Goal: Information Seeking & Learning: Learn about a topic

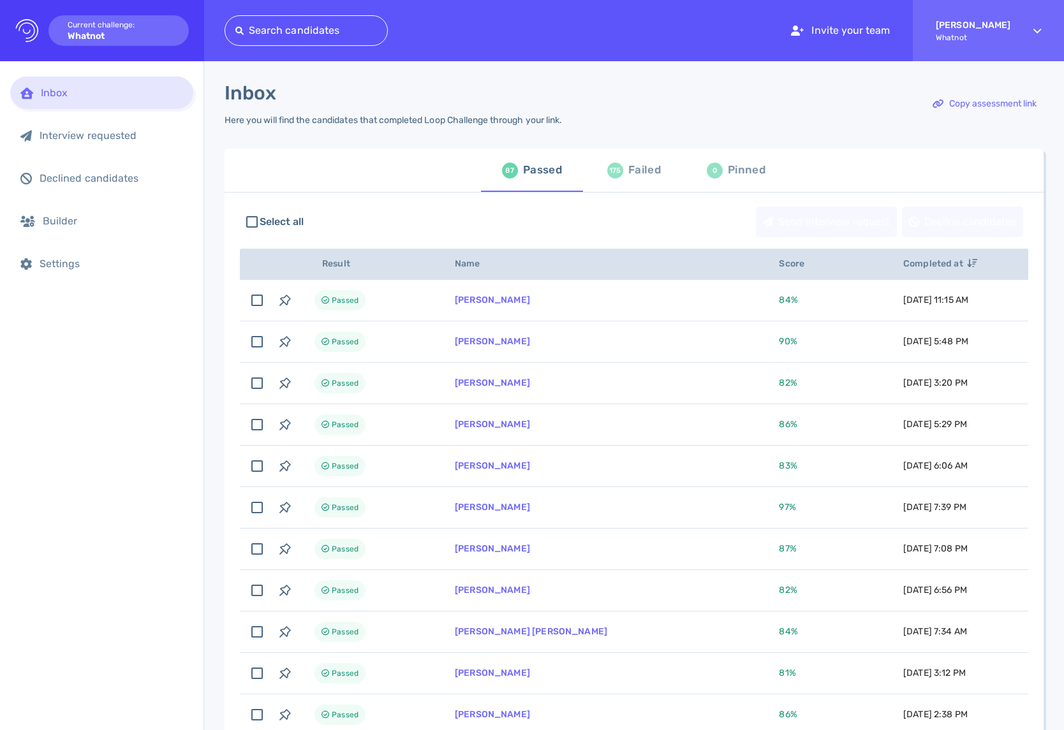
click at [638, 180] on div "Failed" at bounding box center [644, 170] width 33 height 19
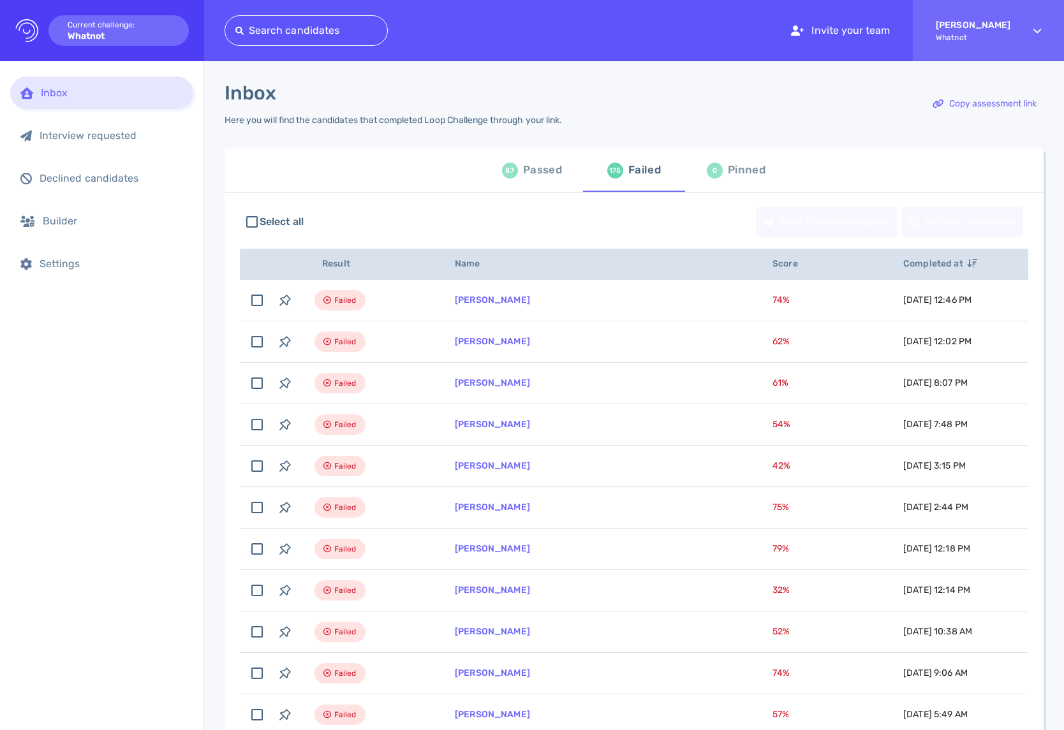
click at [108, 100] on div "Inbox" at bounding box center [101, 93] width 183 height 33
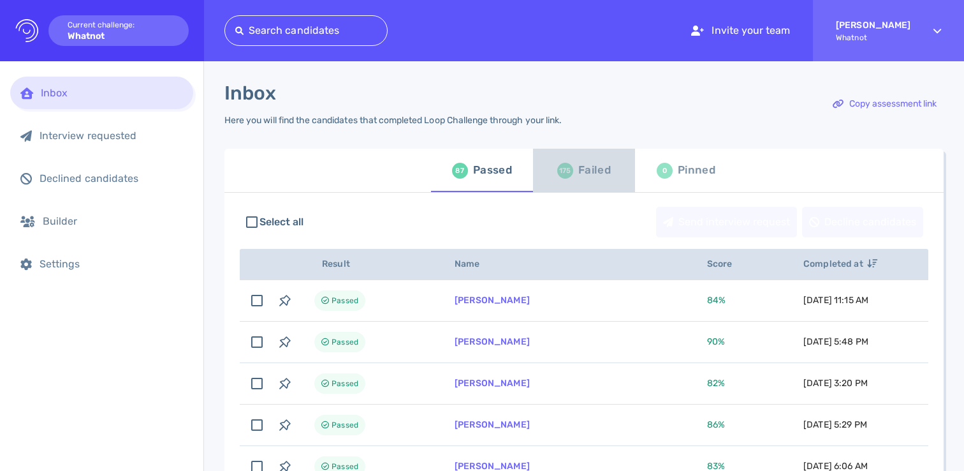
click at [601, 173] on div "Failed" at bounding box center [594, 170] width 33 height 19
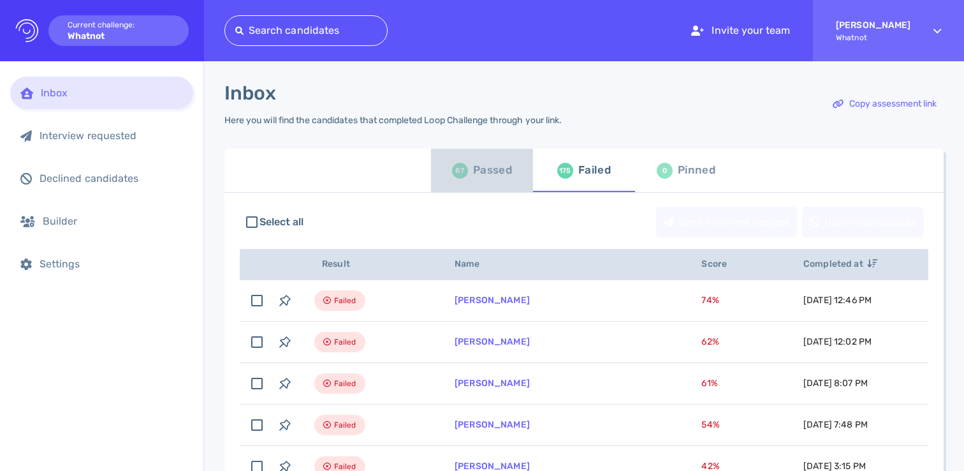
click at [481, 172] on div "Passed" at bounding box center [492, 170] width 39 height 19
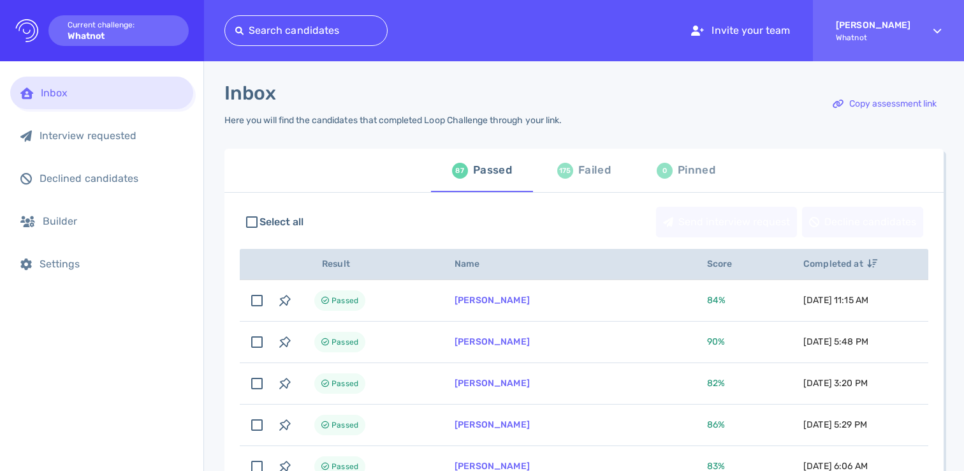
scroll to position [21, 0]
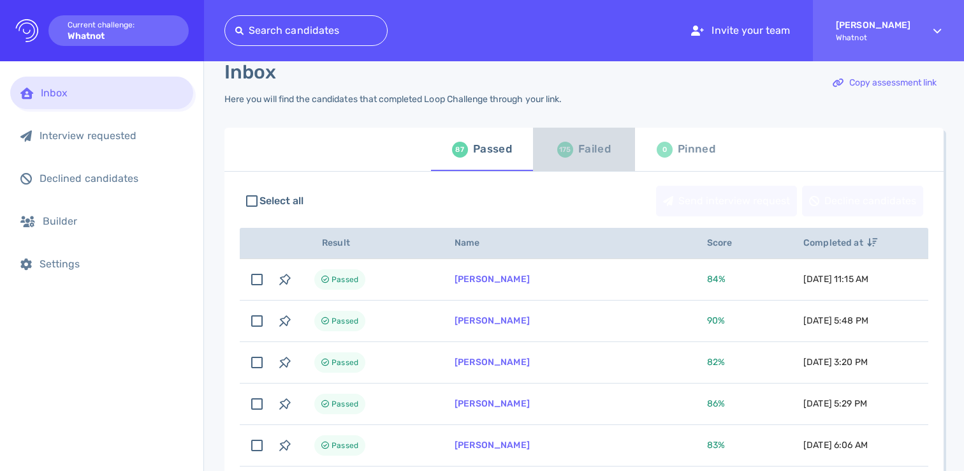
click at [588, 150] on div "Failed" at bounding box center [594, 149] width 33 height 19
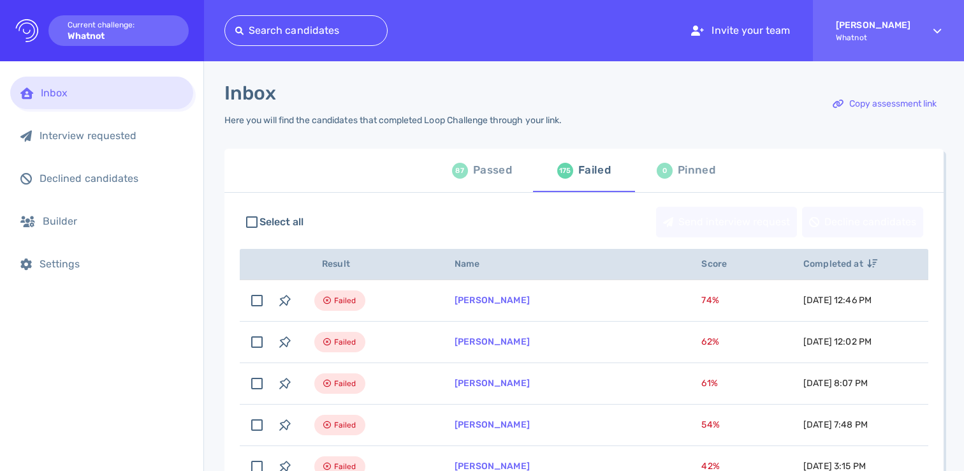
click at [480, 185] on div "87 Passed" at bounding box center [482, 170] width 60 height 36
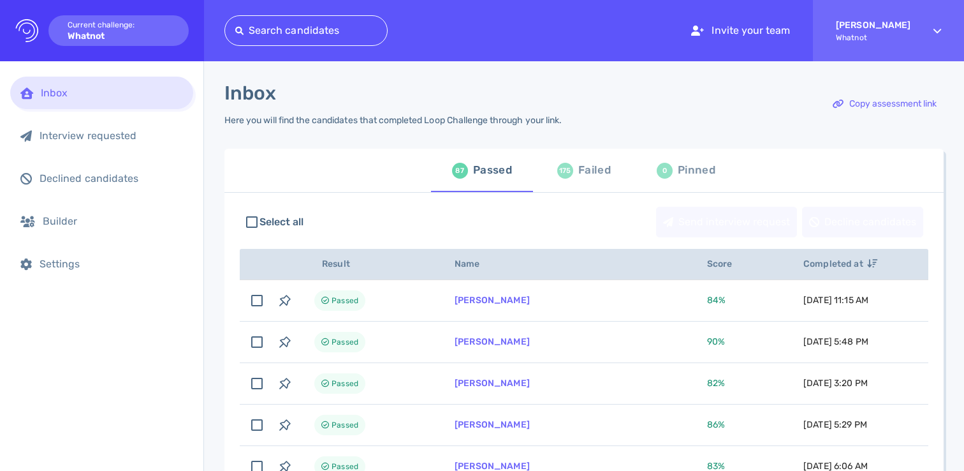
click at [145, 312] on div "Inbox Interview requested Declined candidates Builder Settings" at bounding box center [101, 265] width 203 height 409
click at [354, 173] on div "87 Passed 175 Failed 0 Pinned" at bounding box center [583, 170] width 719 height 43
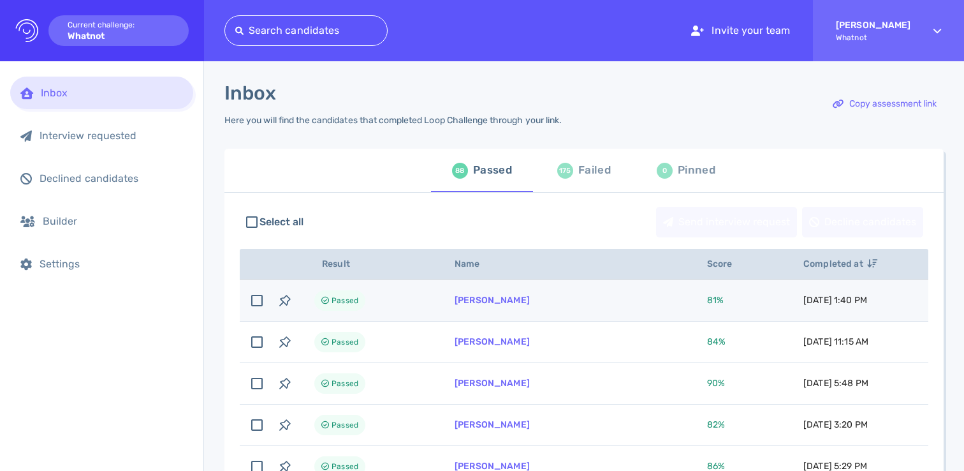
click at [573, 306] on td "Cynthia Camaya" at bounding box center [565, 300] width 253 height 41
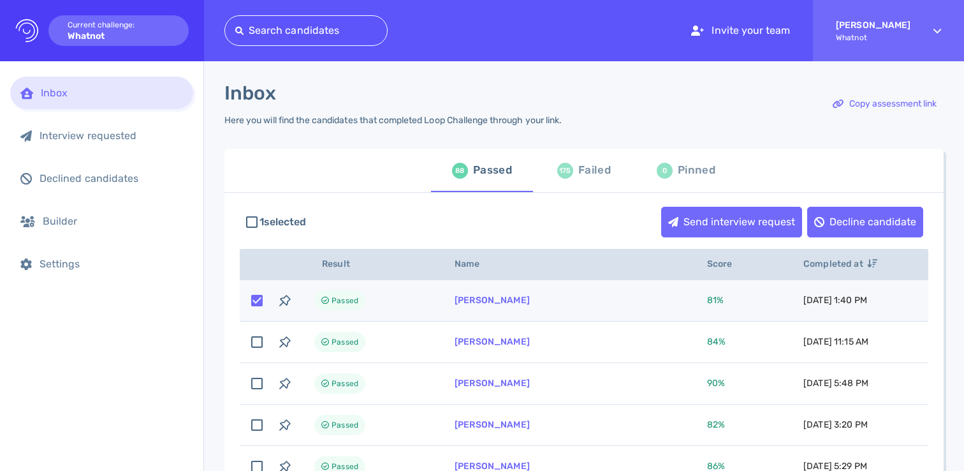
click at [569, 303] on td "Cynthia Camaya" at bounding box center [565, 300] width 253 height 41
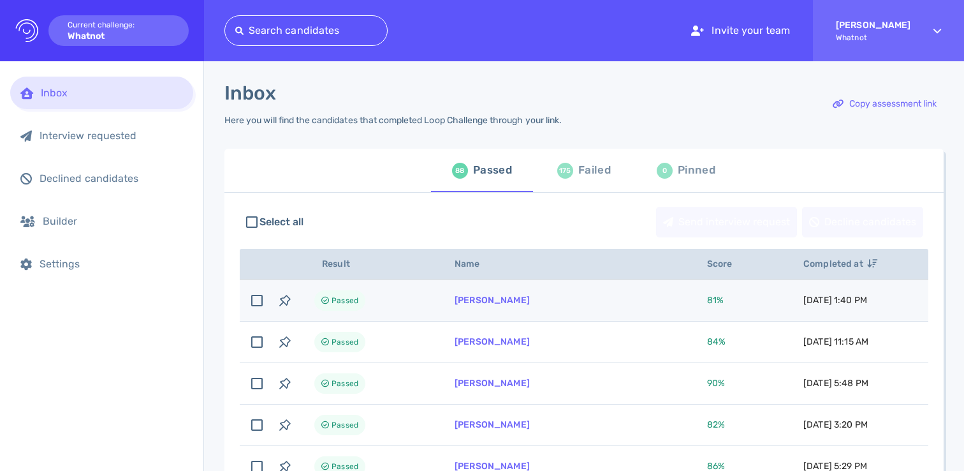
click at [464, 306] on td "Cynthia Camaya" at bounding box center [565, 300] width 253 height 41
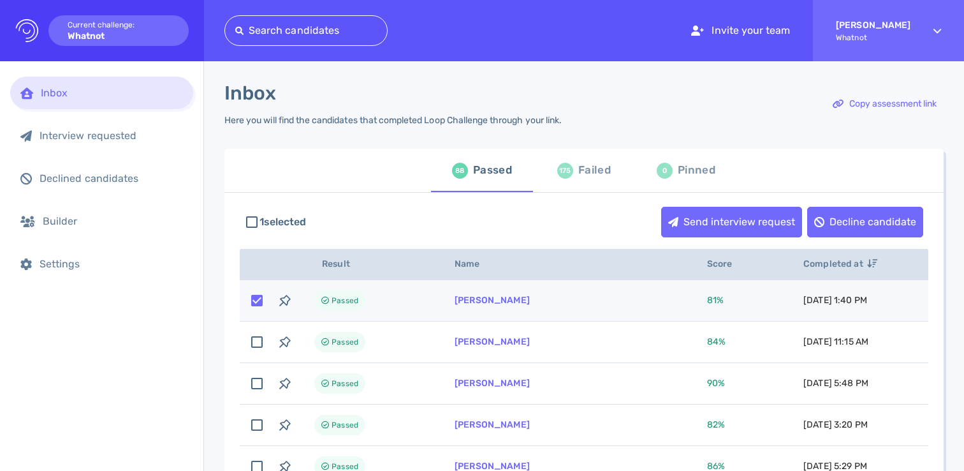
click at [412, 307] on td "Passed" at bounding box center [369, 300] width 140 height 41
checkbox input "false"
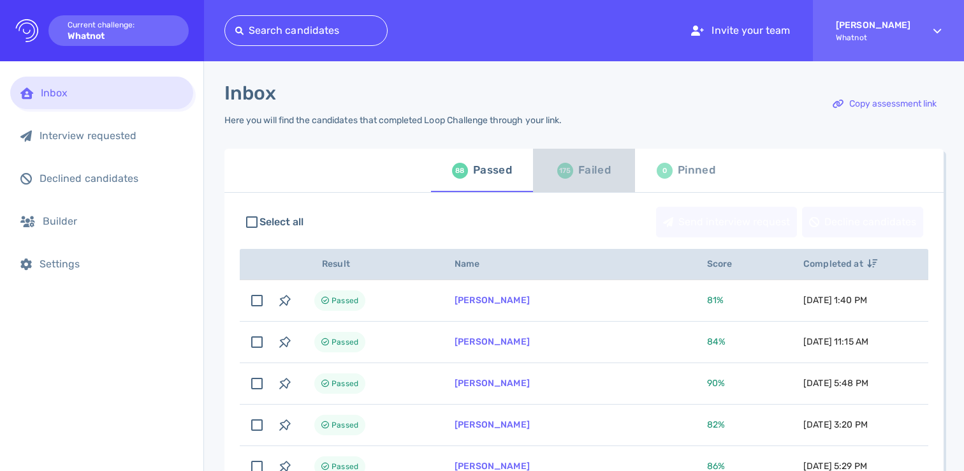
click at [594, 168] on div "Failed" at bounding box center [594, 170] width 33 height 19
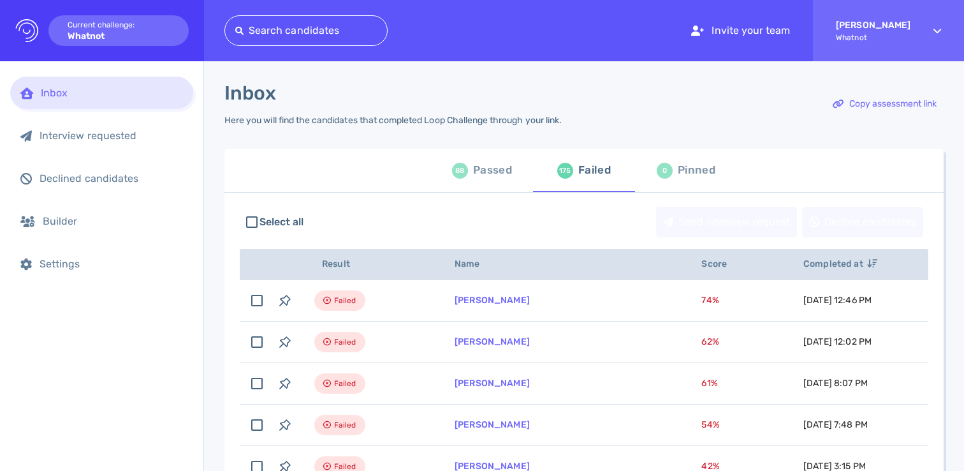
click at [461, 165] on div "88" at bounding box center [460, 171] width 16 height 16
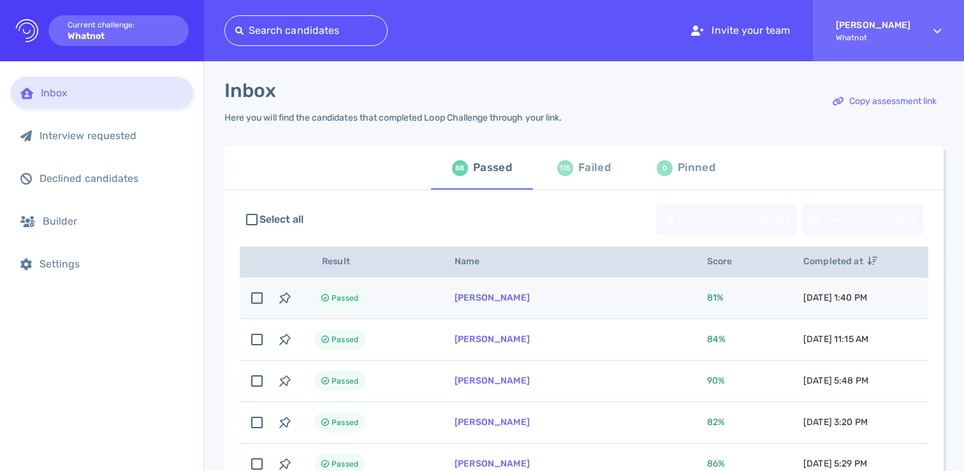
scroll to position [5, 0]
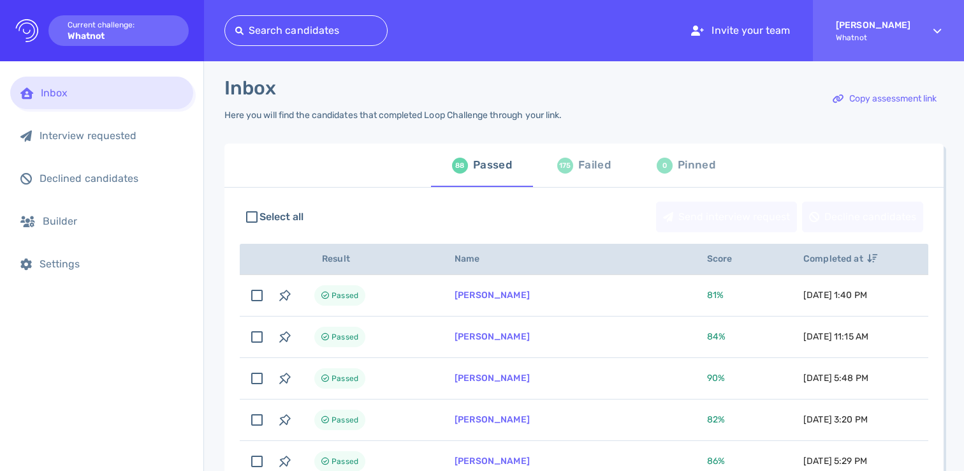
click at [171, 346] on div "Inbox Interview requested Declined candidates Builder Settings" at bounding box center [101, 265] width 203 height 409
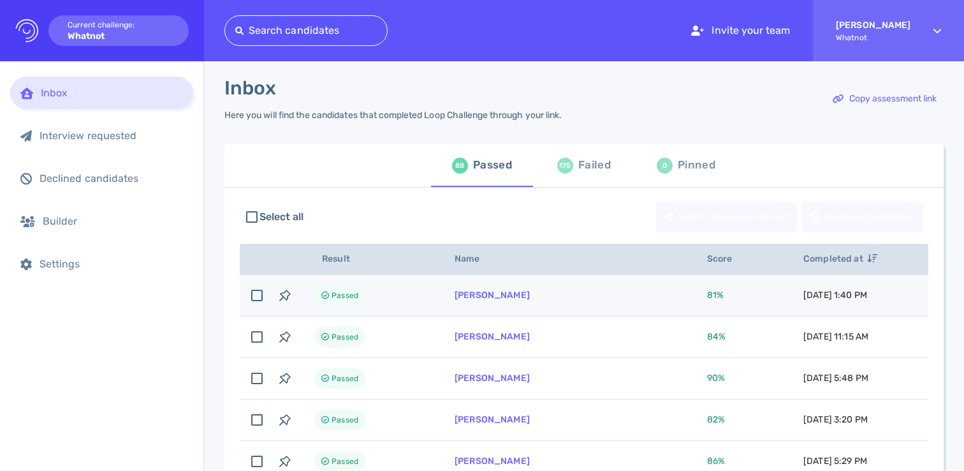
click at [488, 304] on td "Cynthia Camaya" at bounding box center [565, 295] width 253 height 41
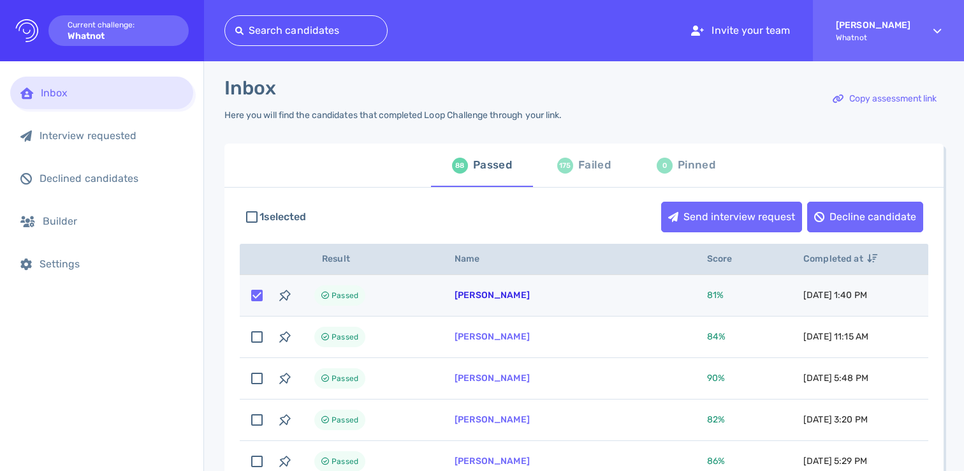
click at [488, 293] on link "Cynthia Camaya" at bounding box center [492, 295] width 75 height 11
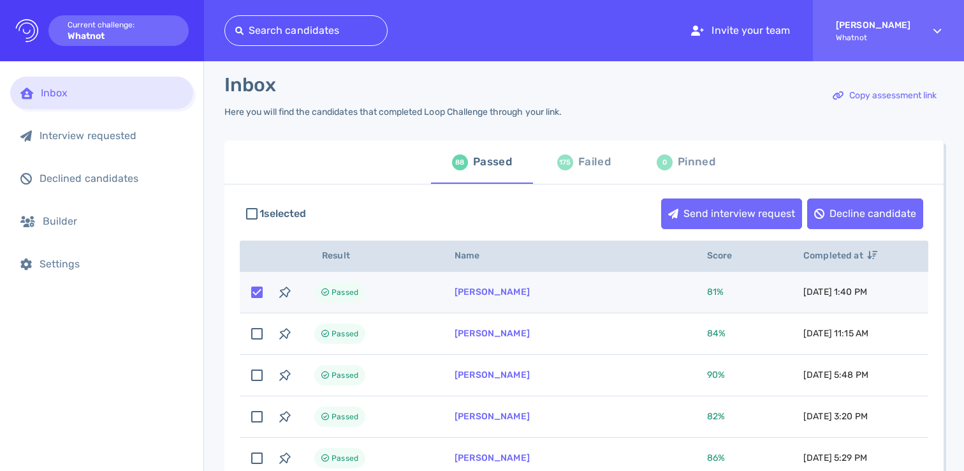
scroll to position [26, 0]
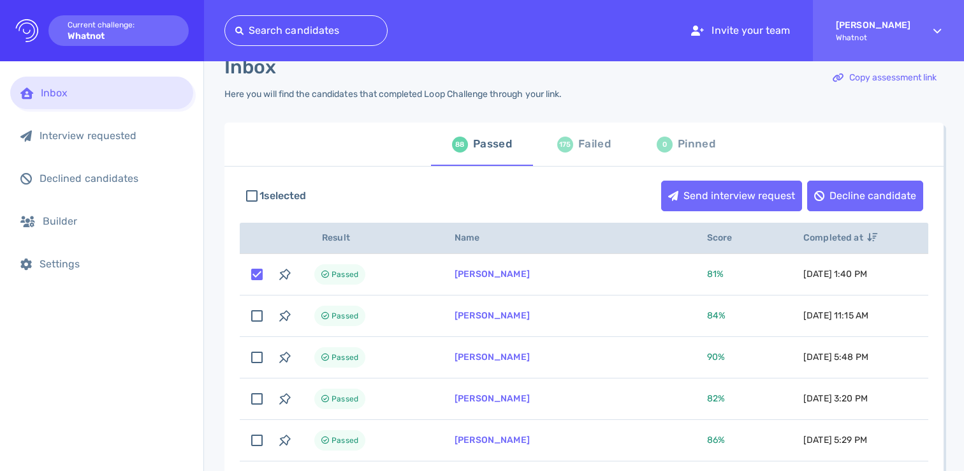
click at [565, 155] on div "175 Failed" at bounding box center [584, 144] width 54 height 36
checkbox input "false"
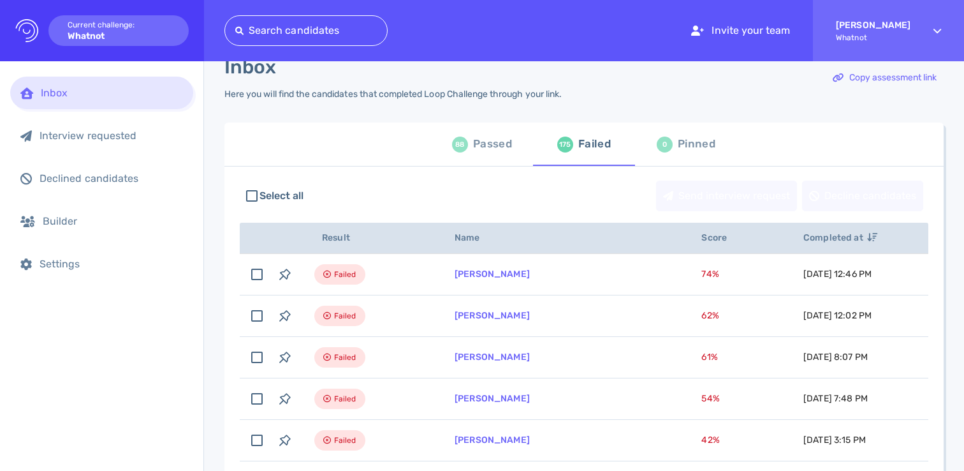
click at [473, 146] on div "Passed" at bounding box center [492, 144] width 39 height 19
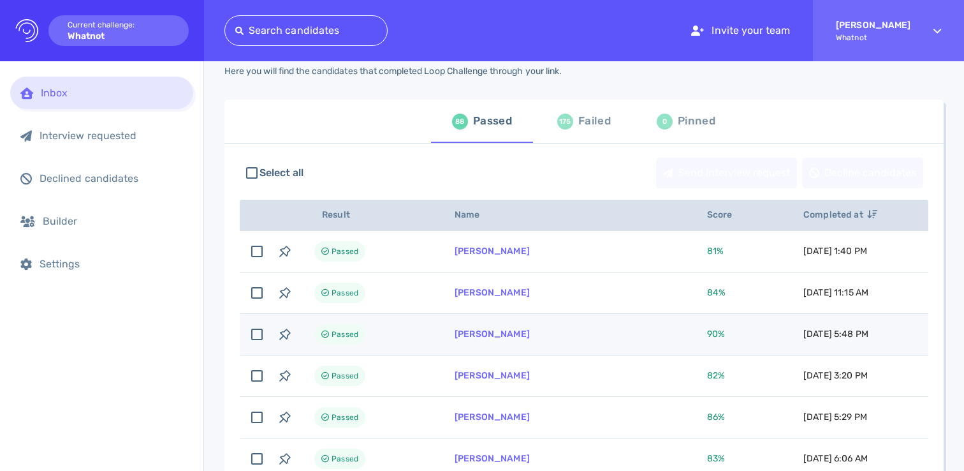
scroll to position [50, 0]
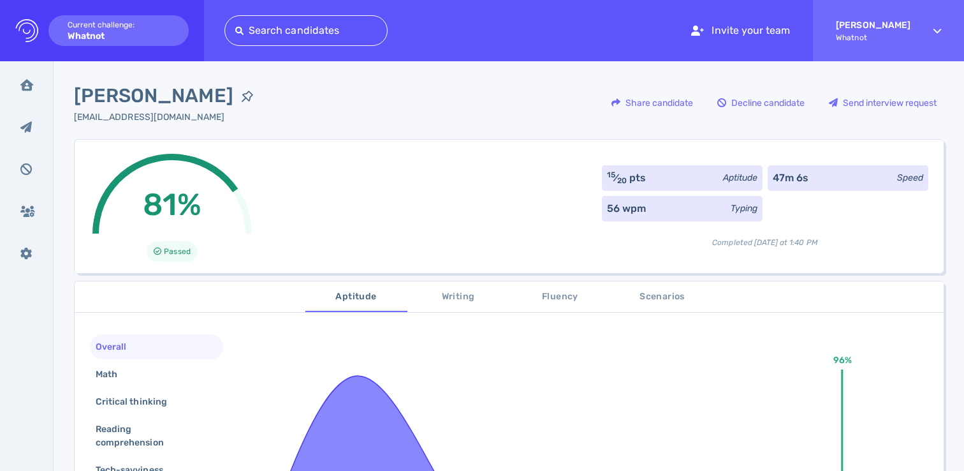
click at [648, 297] on span "Scenarios" at bounding box center [662, 297] width 87 height 16
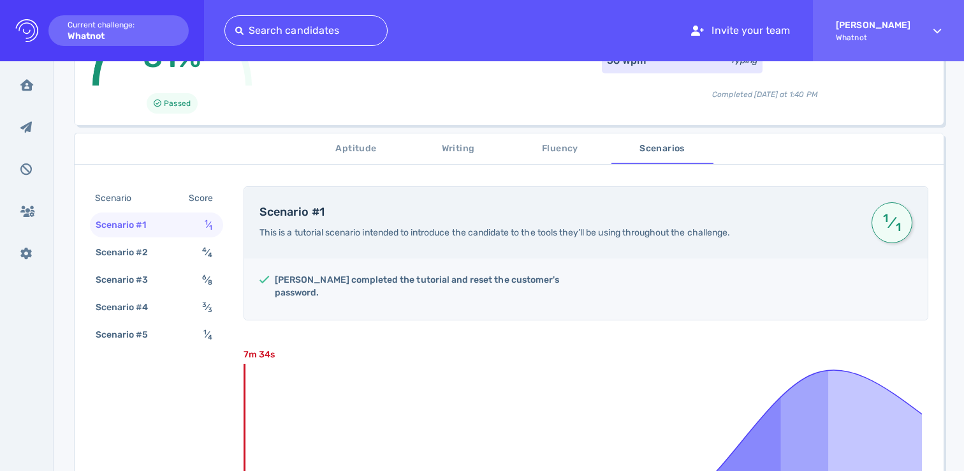
scroll to position [153, 0]
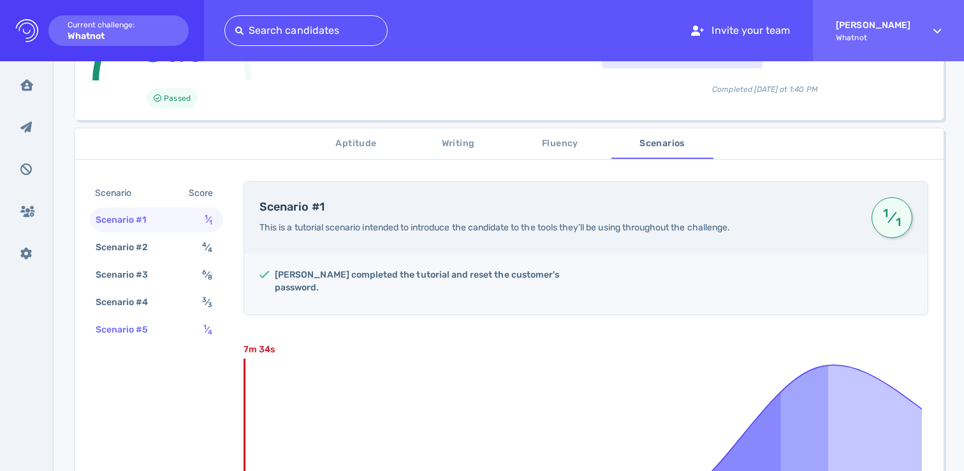
click at [198, 334] on div "Scenario #5 1 ⁄ 4" at bounding box center [156, 329] width 133 height 25
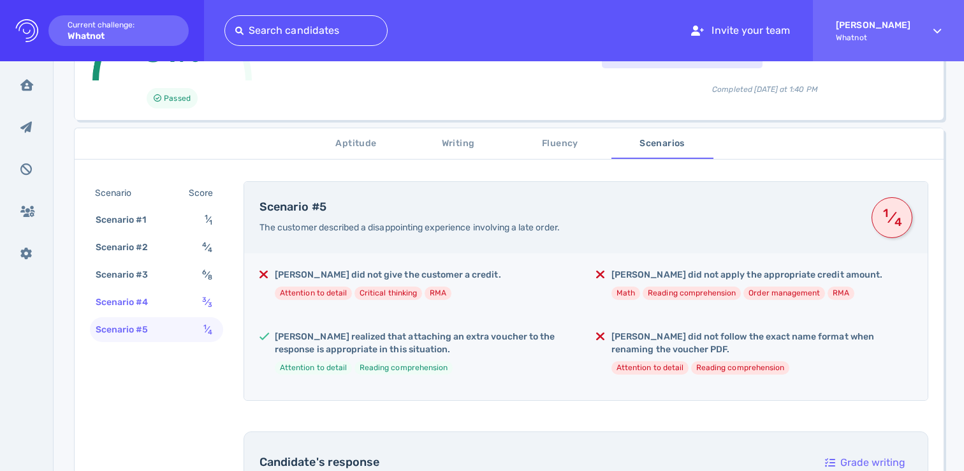
click at [189, 302] on div "Scenario #4 3 ⁄ 3" at bounding box center [156, 302] width 133 height 25
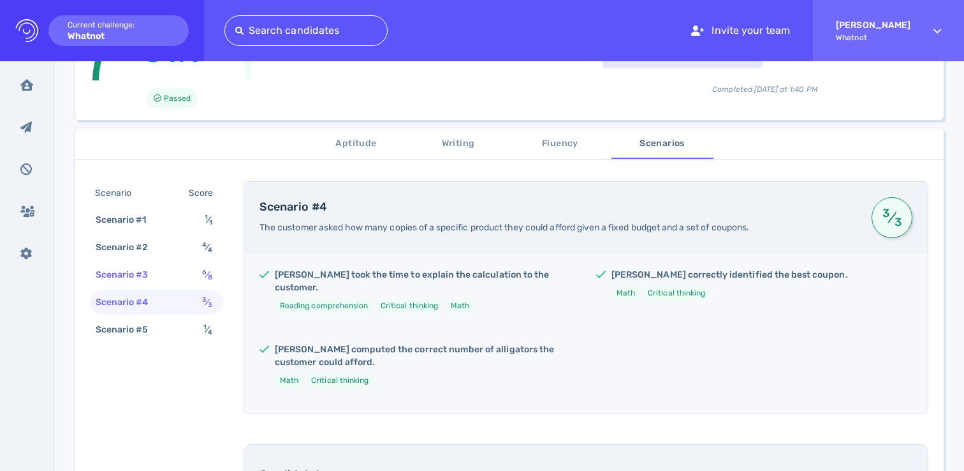
click at [187, 276] on div "Scenario #3 6 ⁄ 8" at bounding box center [156, 274] width 133 height 25
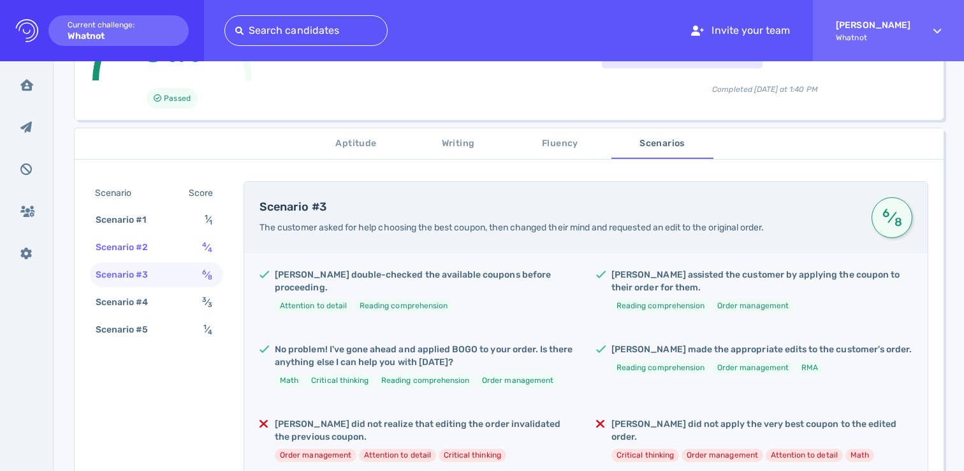
click at [189, 249] on div "Scenario #2 4 ⁄ 4" at bounding box center [156, 247] width 133 height 25
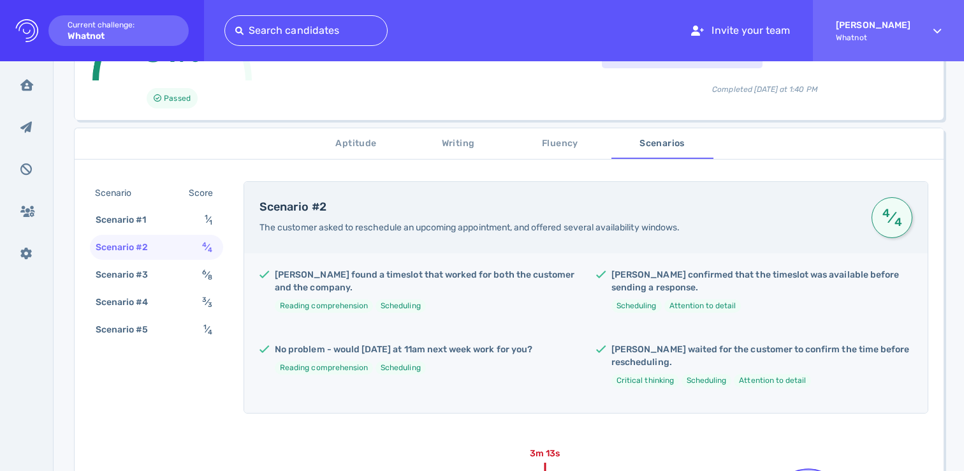
click at [356, 150] on span "Aptitude" at bounding box center [356, 144] width 87 height 16
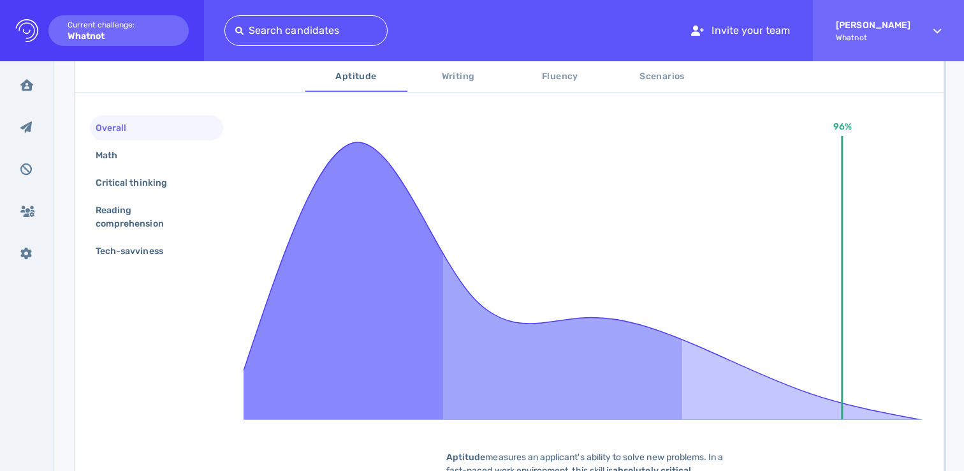
scroll to position [314, 0]
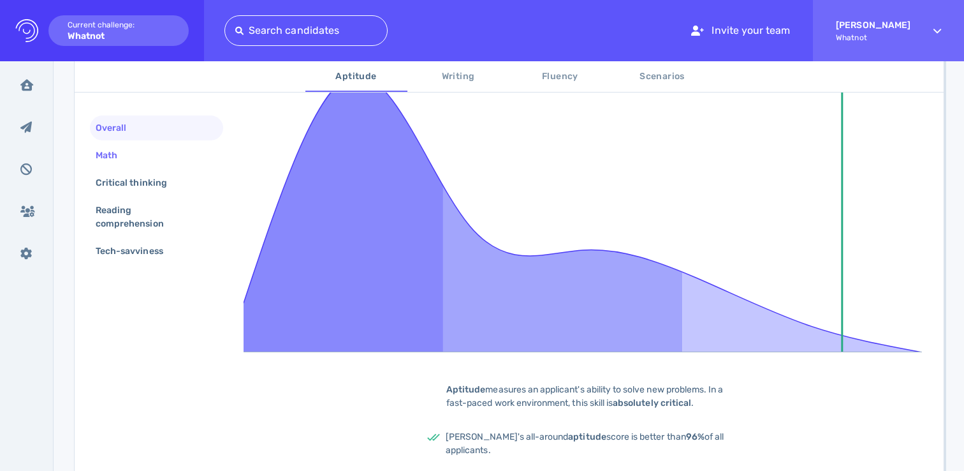
click at [104, 152] on div "Math" at bounding box center [113, 155] width 40 height 18
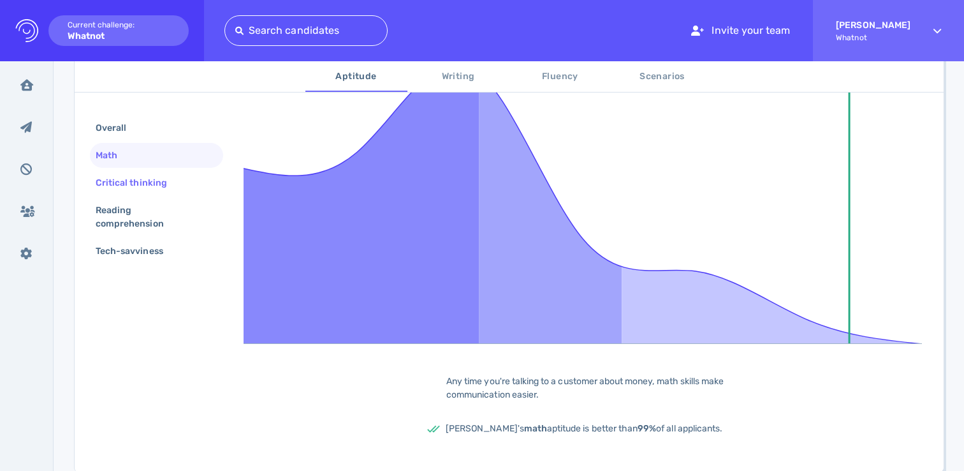
click at [131, 183] on div "Critical thinking" at bounding box center [137, 182] width 89 height 18
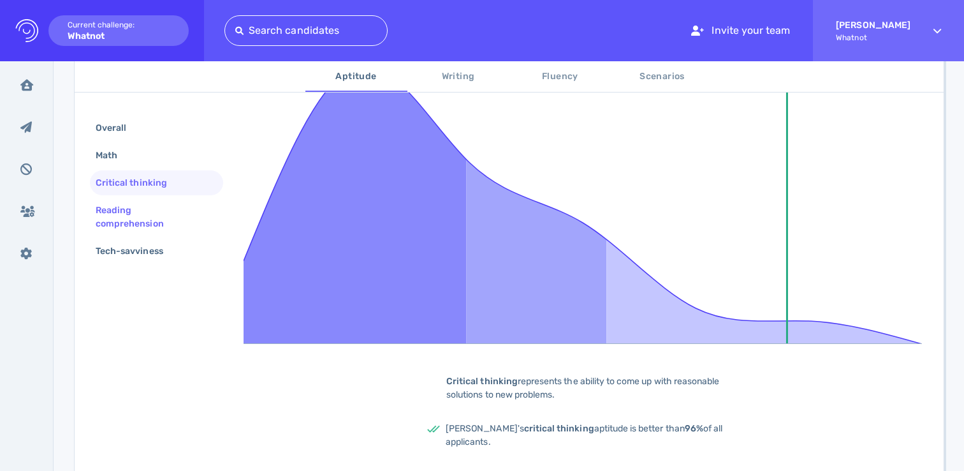
click at [139, 216] on div "Reading comprehension" at bounding box center [151, 217] width 117 height 32
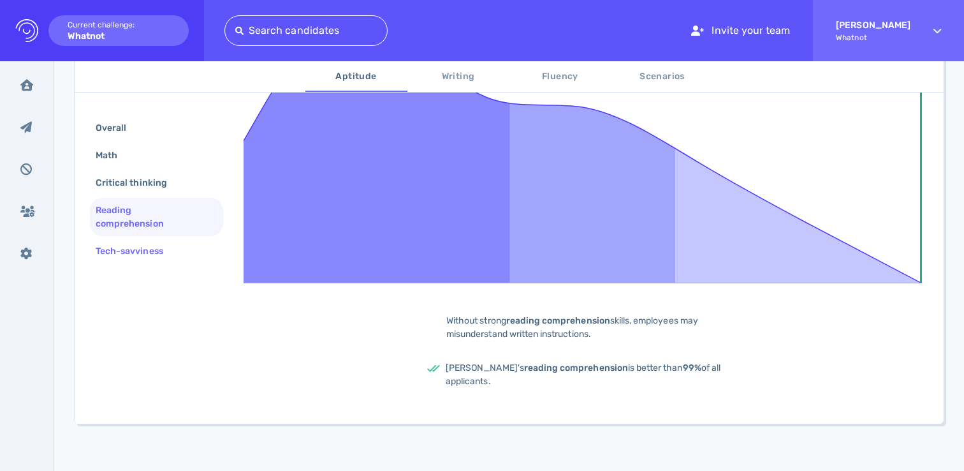
click at [124, 251] on div "Tech-savviness" at bounding box center [135, 251] width 85 height 18
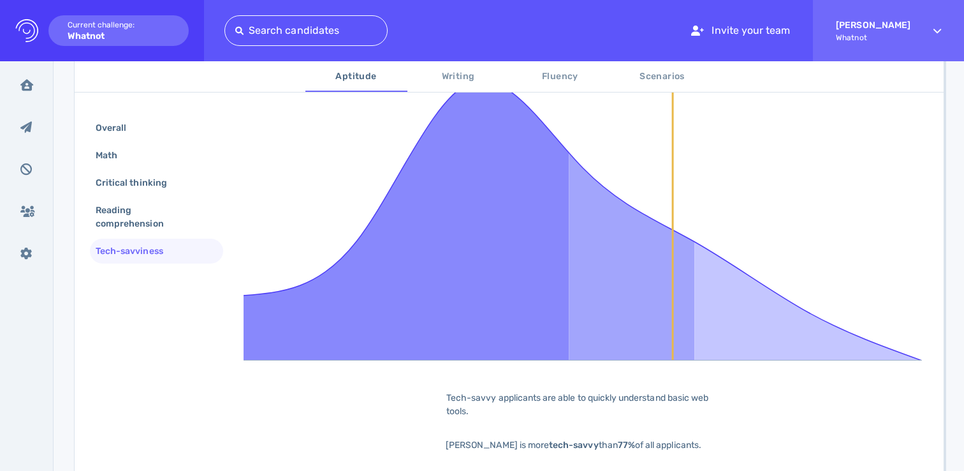
scroll to position [361, 0]
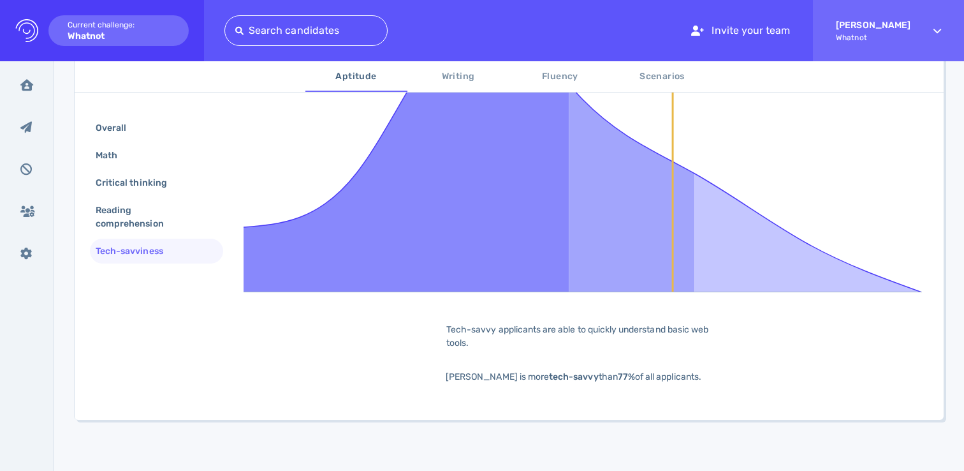
click at [492, 337] on div "Tech-savvy applicants are able to quickly understand basic web tools." at bounding box center [586, 336] width 319 height 27
click at [491, 337] on div "Tech-savvy applicants are able to quickly understand basic web tools." at bounding box center [586, 336] width 319 height 27
click at [487, 330] on div "Tech-savvy applicants are able to quickly understand basic web tools." at bounding box center [586, 336] width 319 height 27
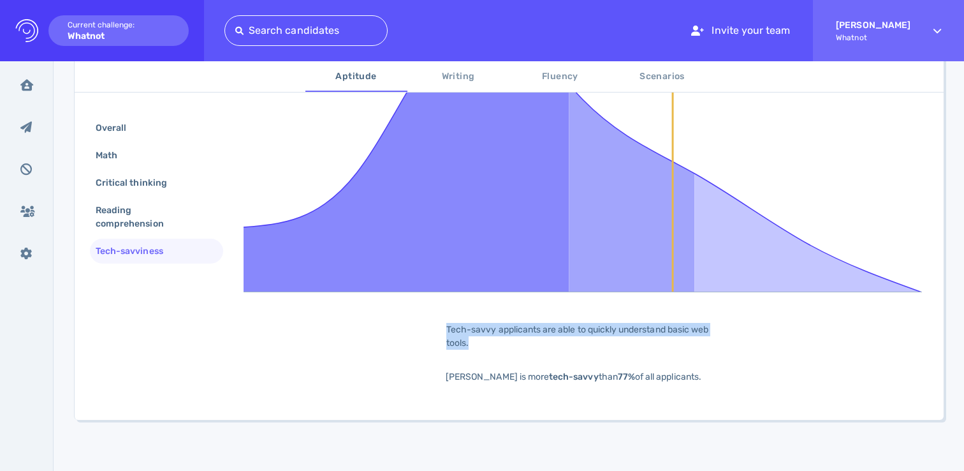
click at [487, 330] on div "Tech-savvy applicants are able to quickly understand basic web tools." at bounding box center [586, 336] width 319 height 27
drag, startPoint x: 511, startPoint y: 350, endPoint x: 495, endPoint y: 345, distance: 16.7
click at [507, 349] on div "77% Tech-savvy applicants are able to quickly understand basic web tools. Cynth…" at bounding box center [586, 188] width 685 height 431
drag, startPoint x: 510, startPoint y: 321, endPoint x: 645, endPoint y: 326, distance: 135.9
click at [645, 326] on div "77% Tech-savvy applicants are able to quickly understand basic web tools. Cynth…" at bounding box center [586, 188] width 685 height 431
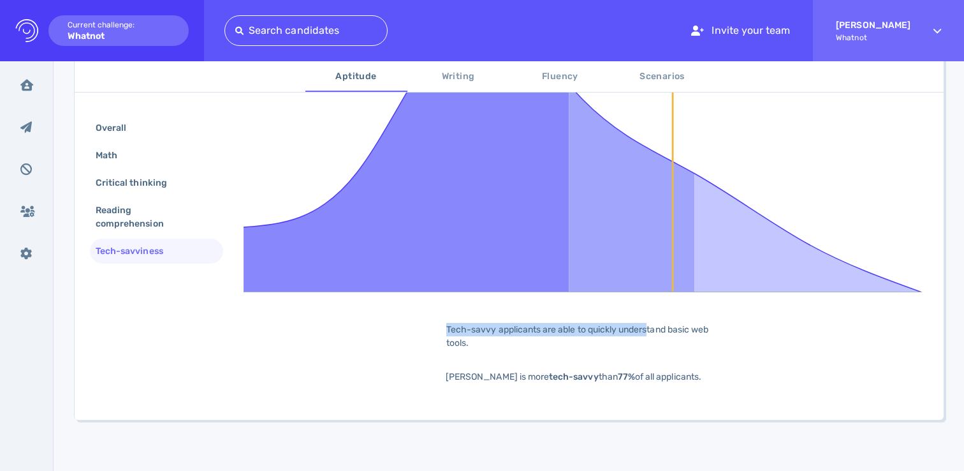
click at [645, 326] on div "Tech-savvy applicants are able to quickly understand basic web tools." at bounding box center [586, 336] width 319 height 27
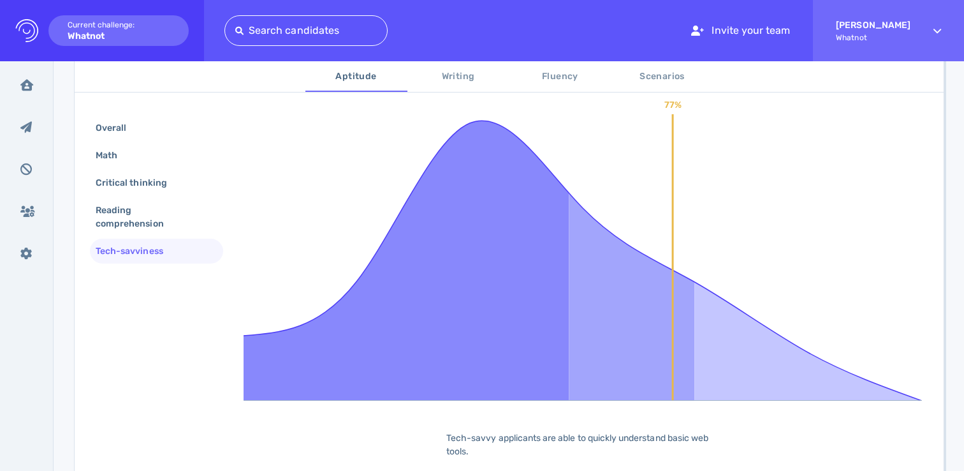
scroll to position [0, 0]
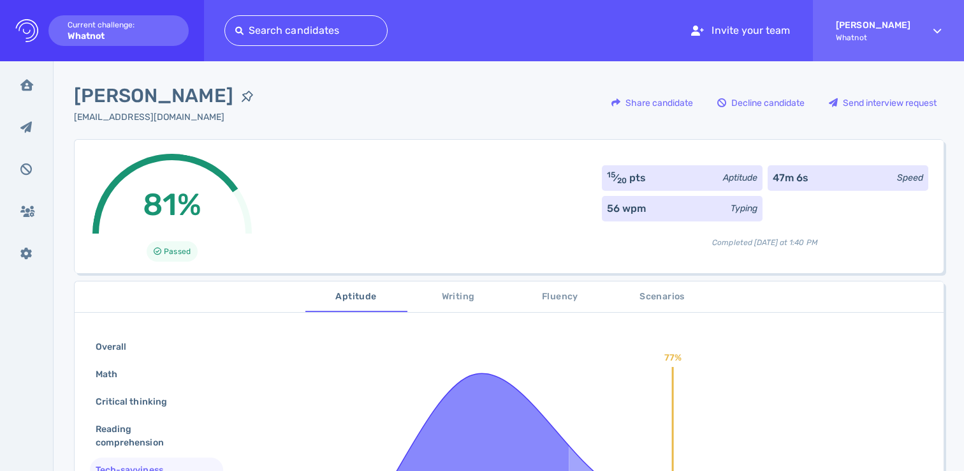
click at [663, 298] on span "Scenarios" at bounding box center [662, 297] width 87 height 16
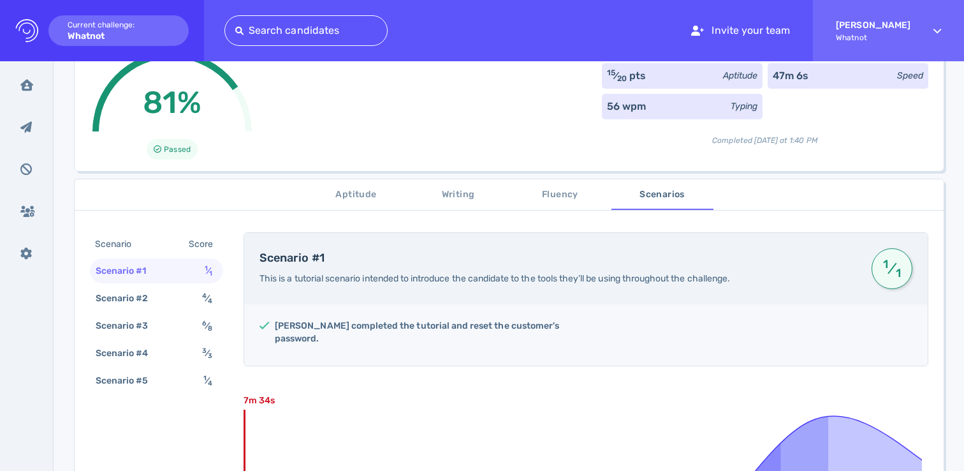
scroll to position [105, 0]
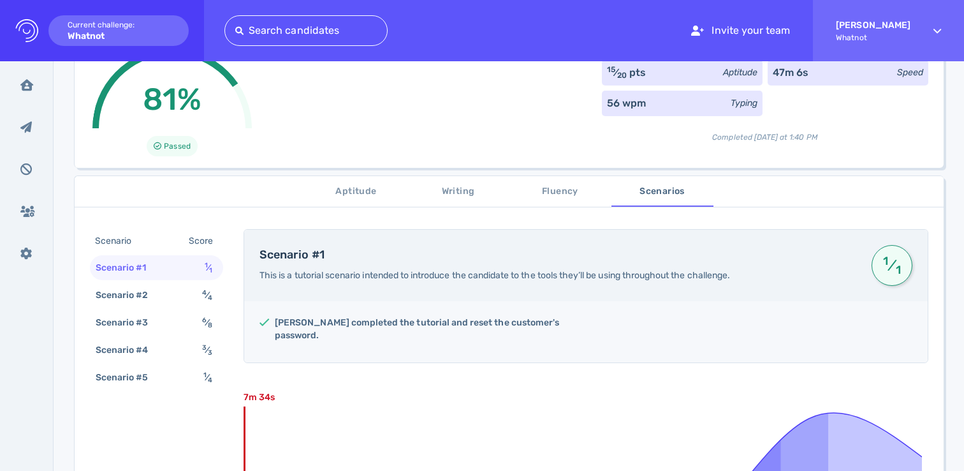
click at [562, 187] on span "Fluency" at bounding box center [560, 192] width 87 height 16
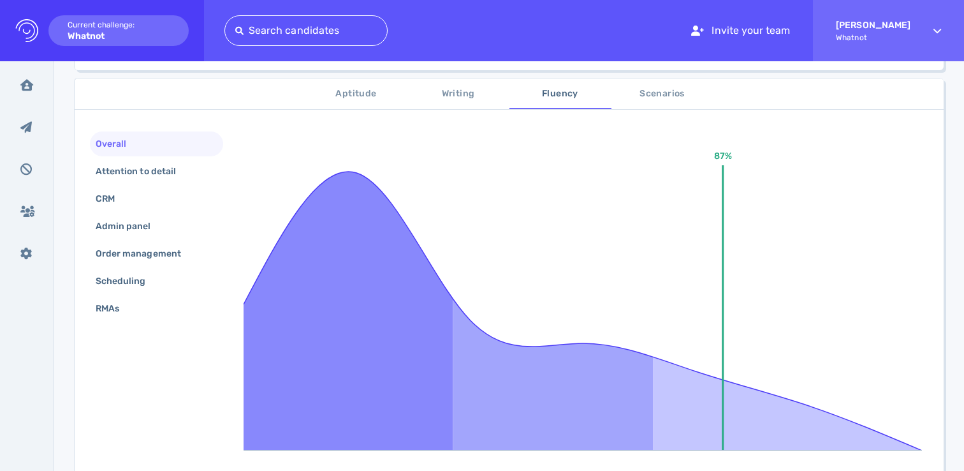
scroll to position [171, 0]
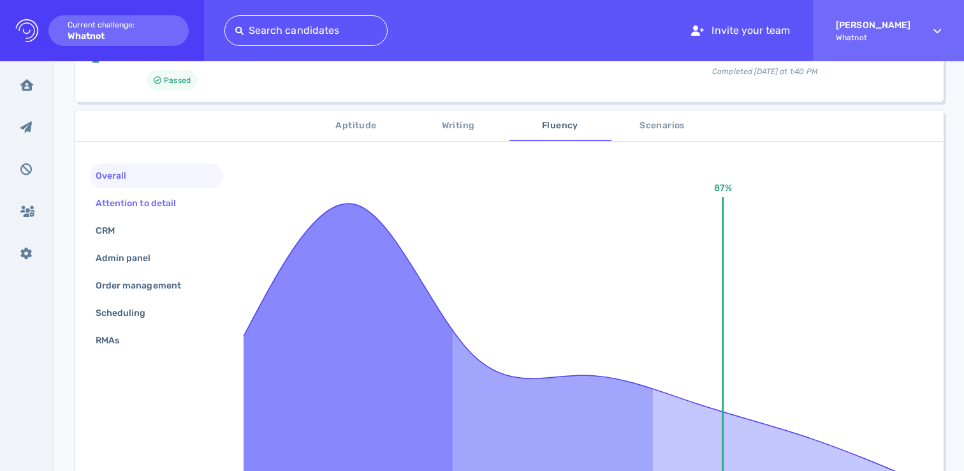
click at [126, 204] on div "Attention to detail" at bounding box center [142, 203] width 98 height 18
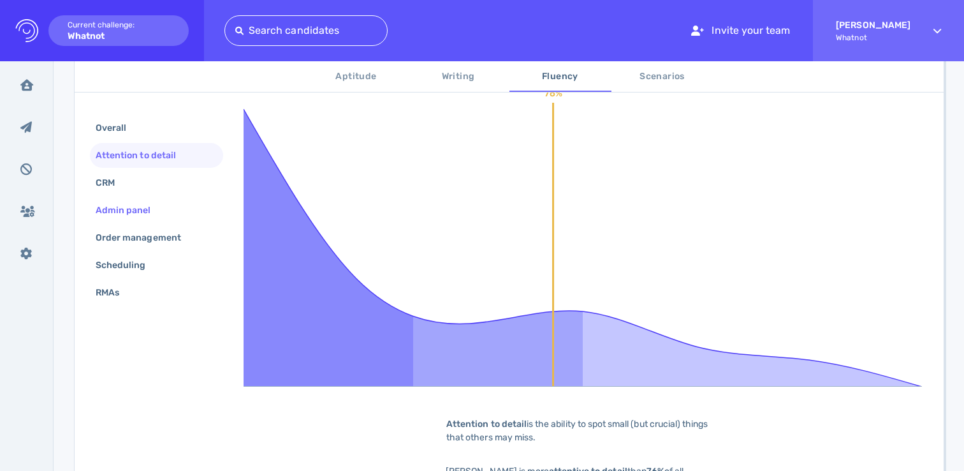
scroll to position [361, 0]
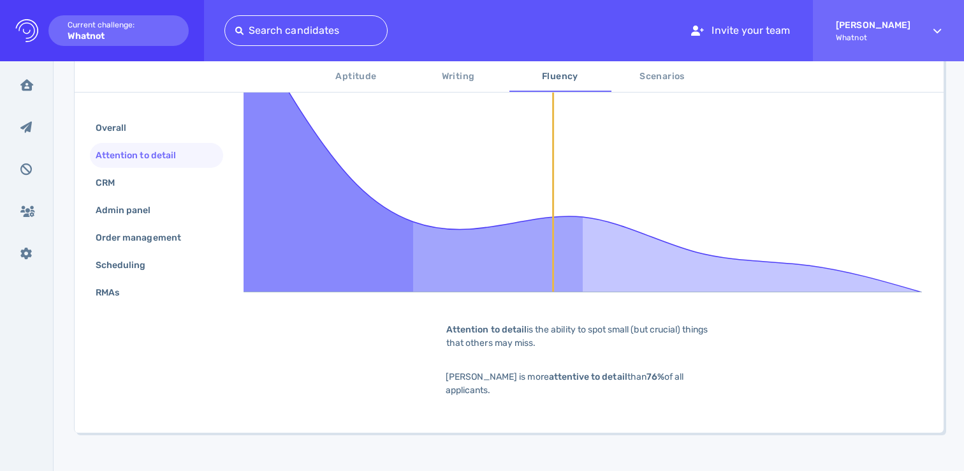
click at [522, 324] on b "Attention to detail" at bounding box center [486, 329] width 80 height 11
click at [469, 343] on div "Attention to detail is the ability to spot small (but crucial) things that othe…" at bounding box center [586, 336] width 319 height 27
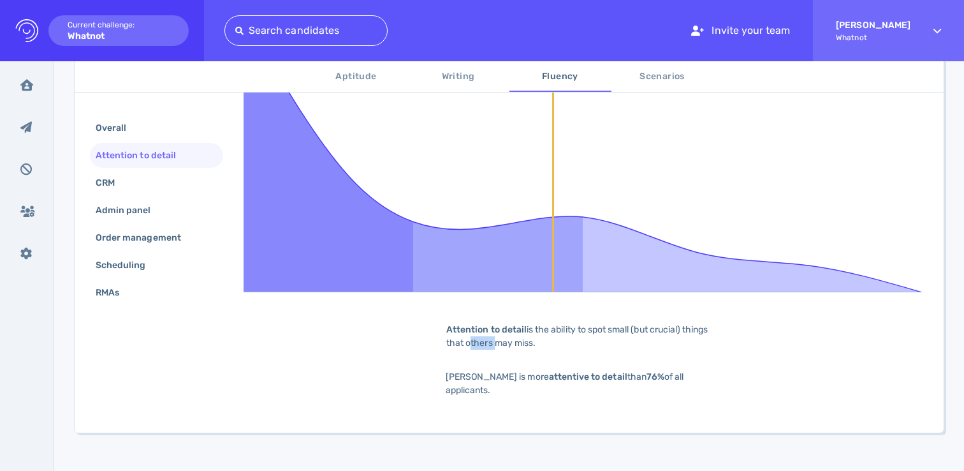
click at [469, 343] on div "Attention to detail is the ability to spot small (but crucial) things that othe…" at bounding box center [586, 336] width 319 height 27
click at [459, 373] on span "Cynthia is more attentive to detail than 76% of all applicants." at bounding box center [565, 383] width 239 height 24
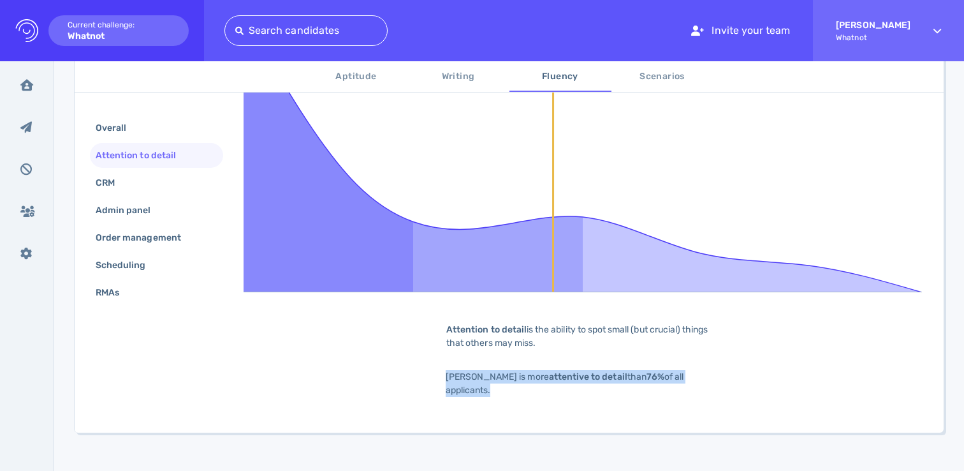
click at [459, 373] on span "Cynthia is more attentive to detail than 76% of all applicants." at bounding box center [565, 383] width 239 height 24
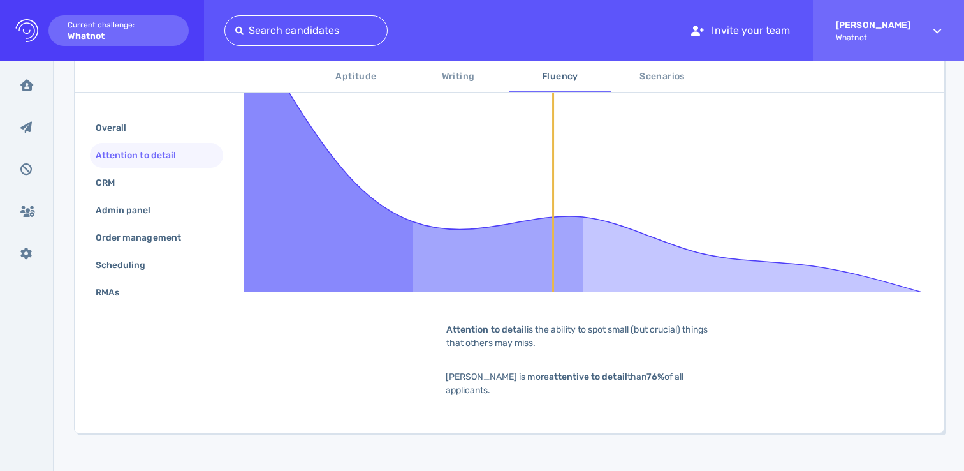
drag, startPoint x: 633, startPoint y: 360, endPoint x: 507, endPoint y: 358, distance: 125.6
click at [633, 359] on div "76% Attention to detail is the ability to spot small (but crucial) things that …" at bounding box center [586, 195] width 685 height 444
click at [110, 180] on div "CRM" at bounding box center [111, 182] width 37 height 18
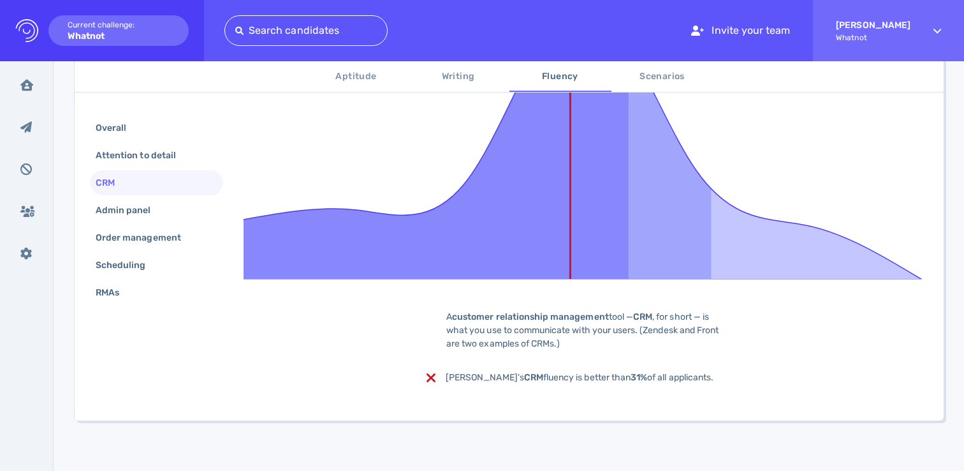
scroll to position [374, 0]
click at [473, 369] on div "31% A customer relationship management tool — CRM , for short — is what you use…" at bounding box center [586, 182] width 685 height 444
click at [474, 376] on span "Cynthia's CRM fluency is better than 31% of all applicants." at bounding box center [580, 376] width 268 height 11
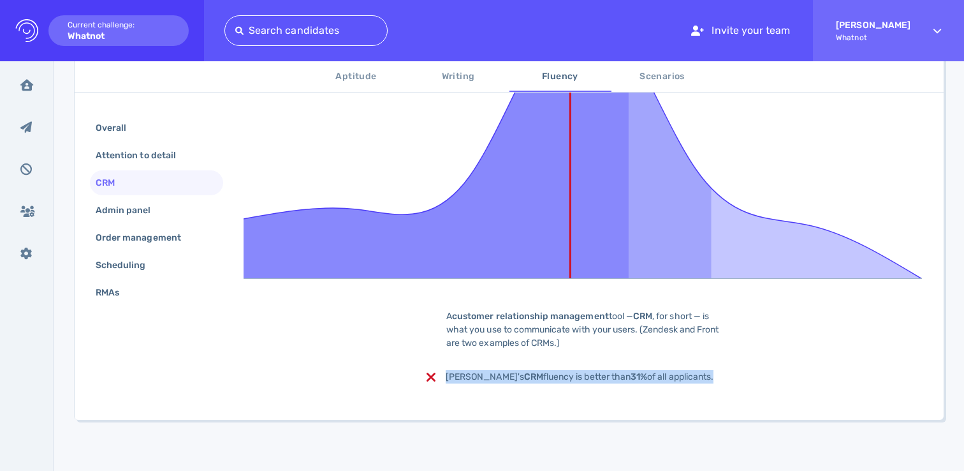
click at [474, 376] on span "Cynthia's CRM fluency is better than 31% of all applicants." at bounding box center [580, 376] width 268 height 11
click at [475, 376] on span "Cynthia's CRM fluency is better than 31% of all applicants." at bounding box center [580, 376] width 268 height 11
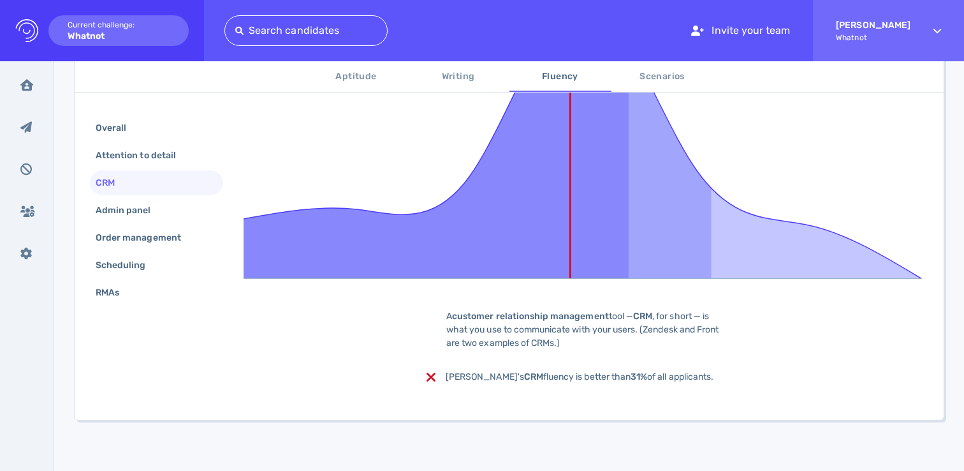
drag, startPoint x: 487, startPoint y: 333, endPoint x: 462, endPoint y: 323, distance: 26.6
click at [487, 333] on div "A customer relationship management tool — CRM , for short — is what you use to …" at bounding box center [586, 329] width 319 height 40
drag, startPoint x: 482, startPoint y: 307, endPoint x: 642, endPoint y: 312, distance: 159.5
click at [641, 312] on div "A customer relationship management tool — CRM , for short — is what you use to …" at bounding box center [586, 329] width 319 height 40
click at [642, 312] on b "CRM" at bounding box center [642, 316] width 19 height 11
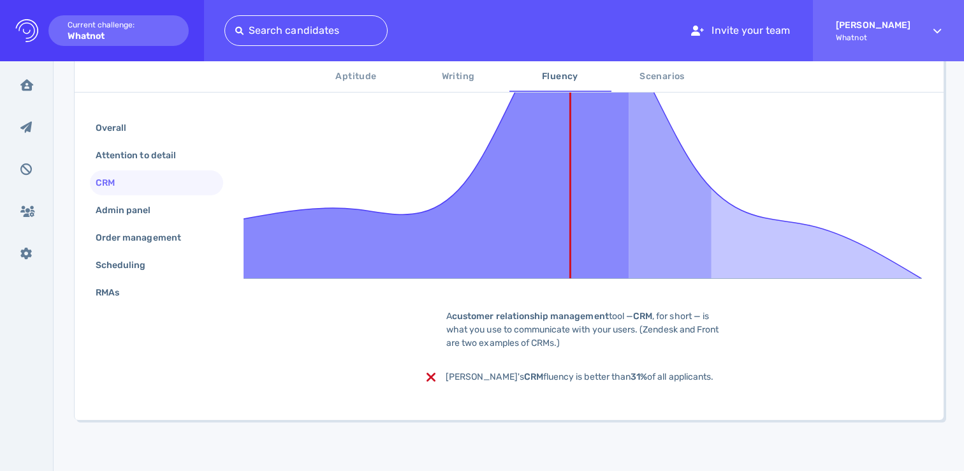
click at [645, 316] on b "CRM" at bounding box center [642, 316] width 19 height 11
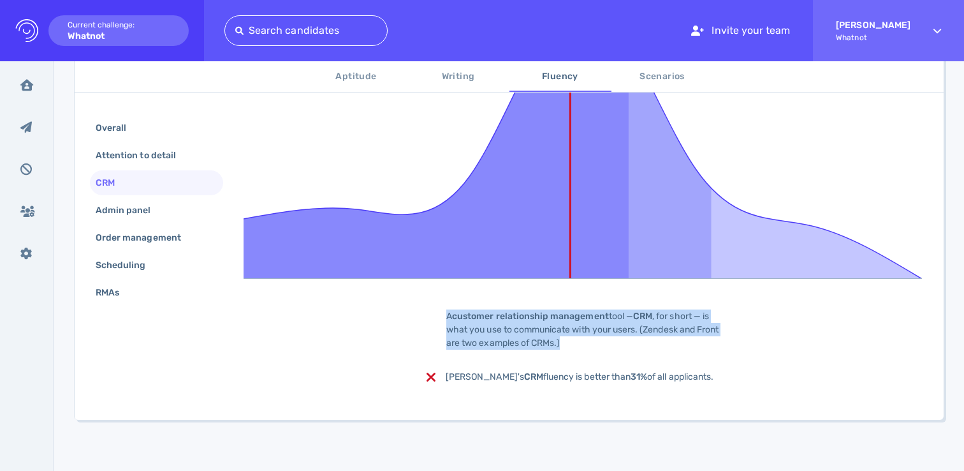
click at [645, 316] on b "CRM" at bounding box center [642, 316] width 19 height 11
click at [658, 325] on div "A customer relationship management tool — CRM , for short — is what you use to …" at bounding box center [586, 329] width 319 height 40
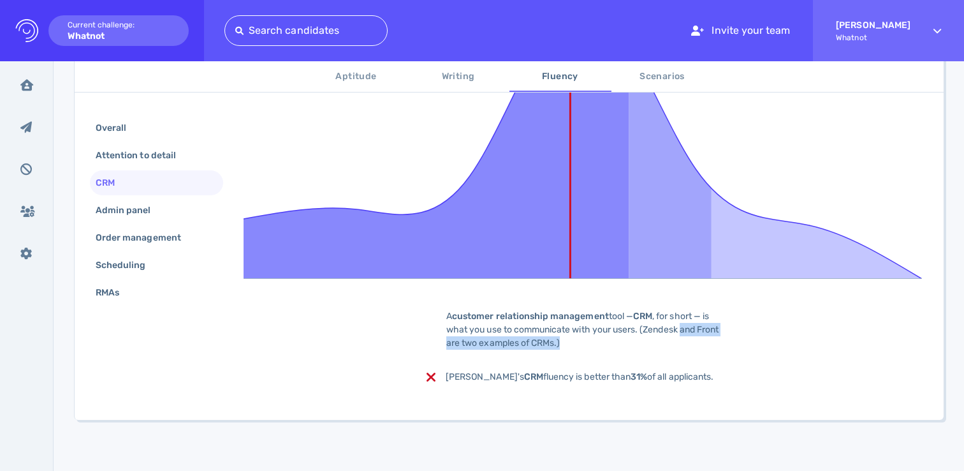
drag, startPoint x: 603, startPoint y: 339, endPoint x: 682, endPoint y: 335, distance: 79.2
click at [682, 335] on div "A customer relationship management tool — CRM , for short — is what you use to …" at bounding box center [586, 329] width 319 height 40
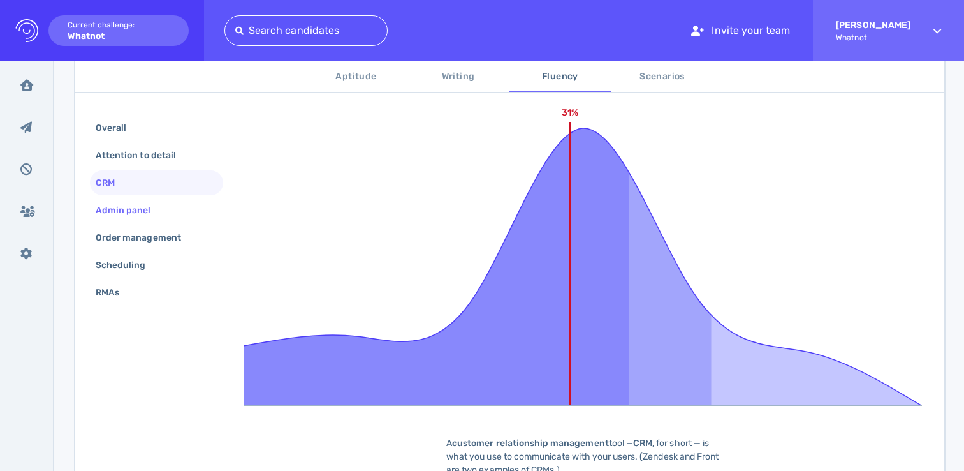
click at [152, 215] on div "Admin panel" at bounding box center [129, 210] width 73 height 18
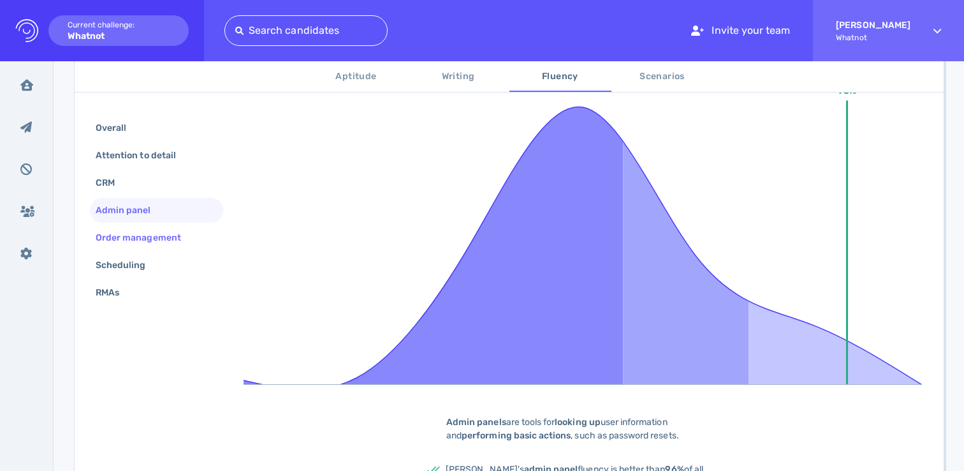
click at [135, 237] on div "Order management" at bounding box center [144, 237] width 103 height 18
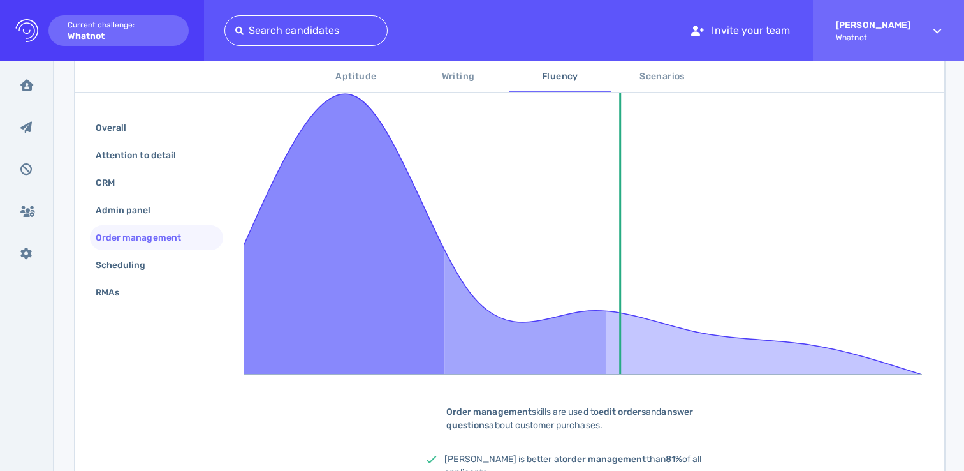
scroll to position [300, 0]
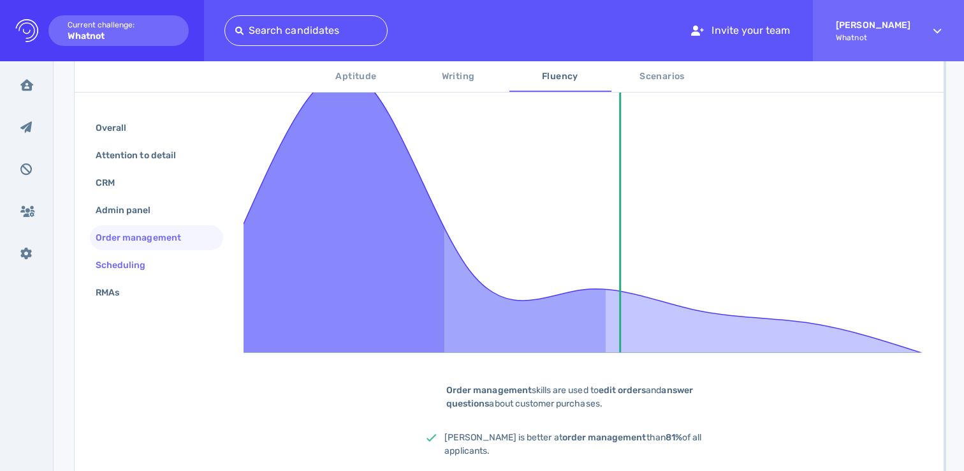
click at [151, 266] on div "Scheduling" at bounding box center [127, 265] width 68 height 18
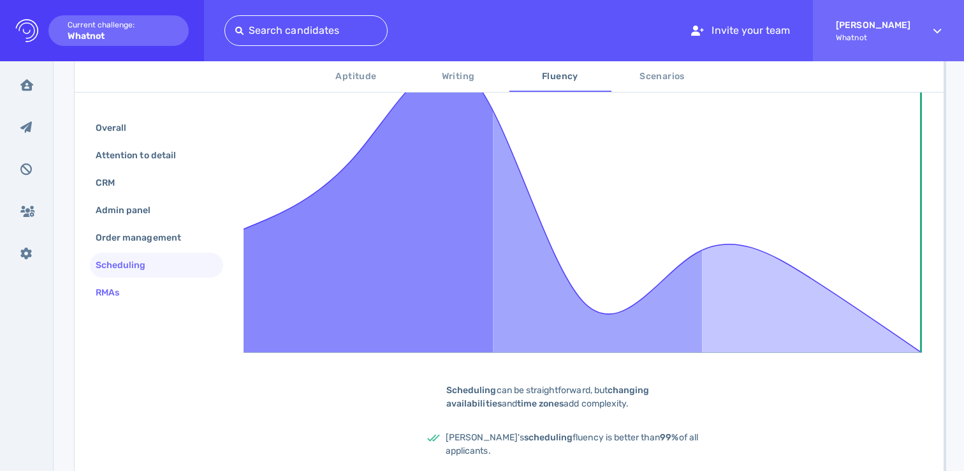
click at [97, 299] on div "RMAs" at bounding box center [113, 292] width 41 height 18
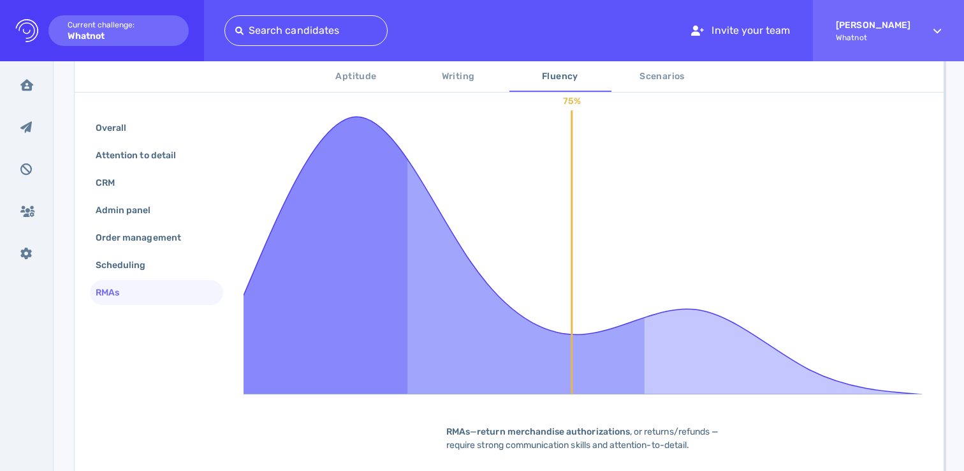
scroll to position [374, 0]
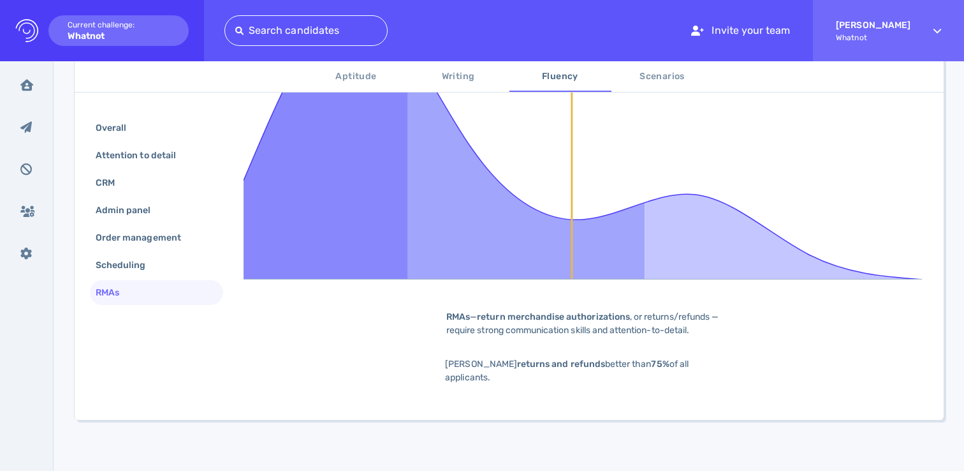
click at [562, 317] on b "return merchandise authorizations" at bounding box center [553, 316] width 153 height 11
click at [563, 317] on b "return merchandise authorizations" at bounding box center [553, 316] width 153 height 11
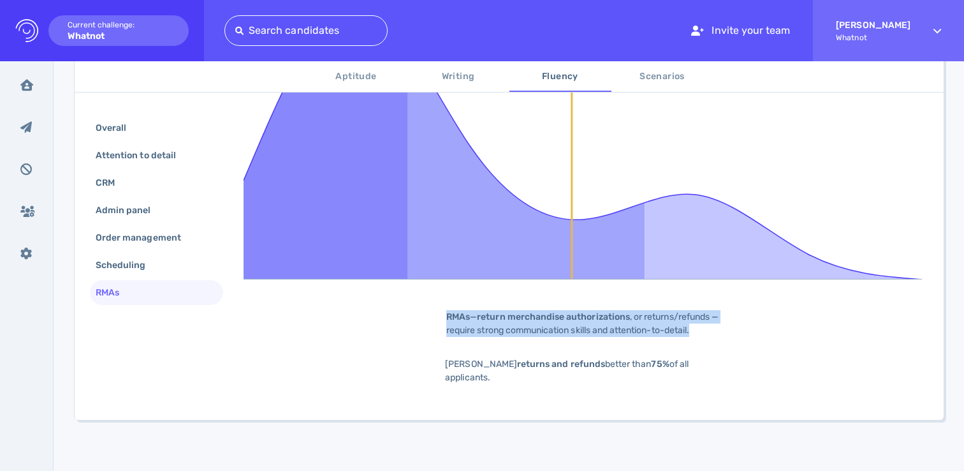
click at [564, 317] on b "return merchandise authorizations" at bounding box center [553, 316] width 153 height 11
click at [742, 335] on div "RMAs — return merchandise authorizations , or returns/refunds — require strong …" at bounding box center [586, 323] width 319 height 27
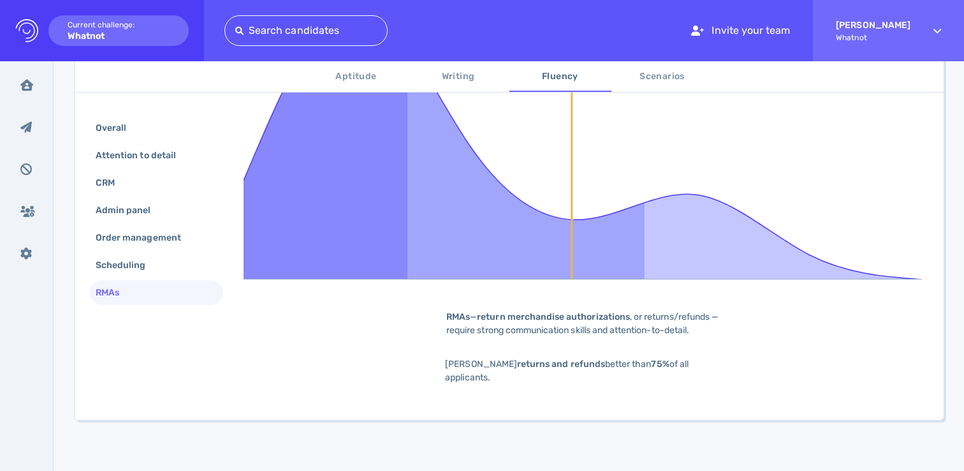
drag, startPoint x: 661, startPoint y: 308, endPoint x: 739, endPoint y: 311, distance: 77.9
click at [739, 308] on div "75% RMAs — return merchandise authorizations , or returns/refunds — require str…" at bounding box center [586, 182] width 685 height 444
click at [739, 311] on div "RMAs — return merchandise authorizations , or returns/refunds — require strong …" at bounding box center [586, 323] width 319 height 27
click at [525, 360] on b "returns and refunds" at bounding box center [561, 363] width 88 height 11
drag, startPoint x: 647, startPoint y: 359, endPoint x: 654, endPoint y: 359, distance: 7.0
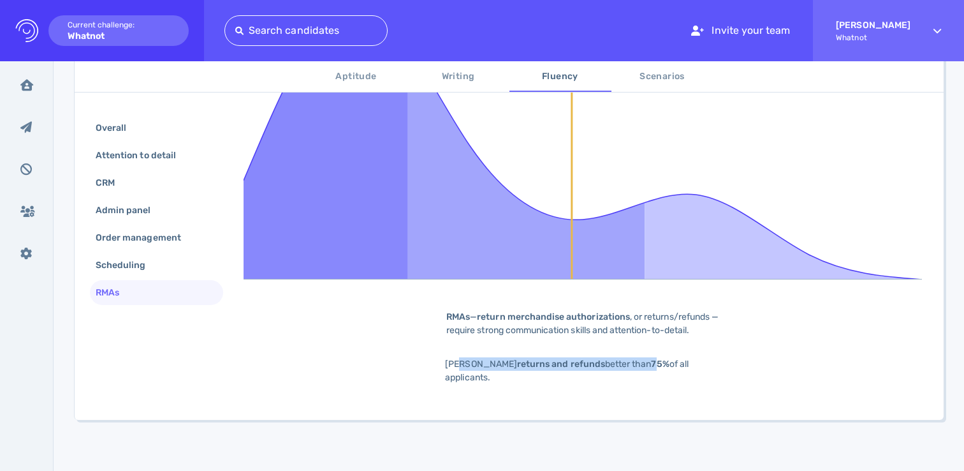
click at [654, 359] on span "Cynthia handles returns and refunds better than 75% of all applicants." at bounding box center [567, 370] width 244 height 24
click at [654, 359] on b "75%" at bounding box center [660, 363] width 18 height 11
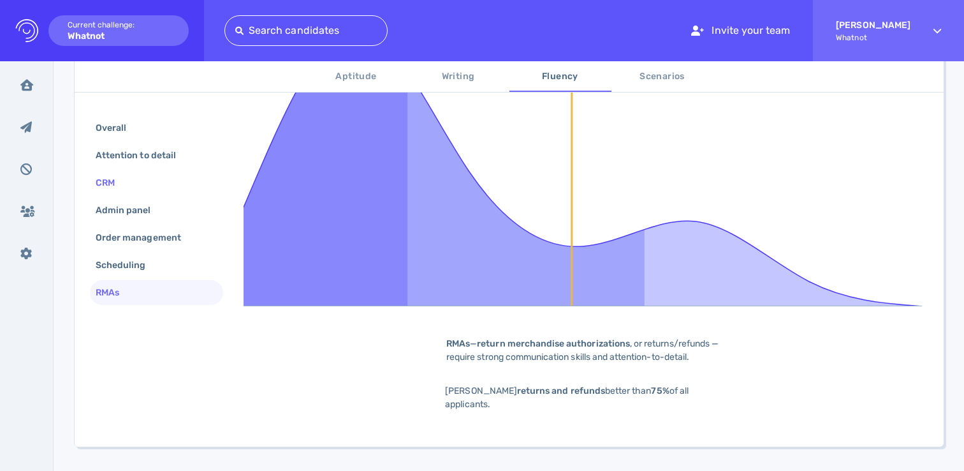
click at [135, 189] on div "CRM" at bounding box center [156, 182] width 133 height 25
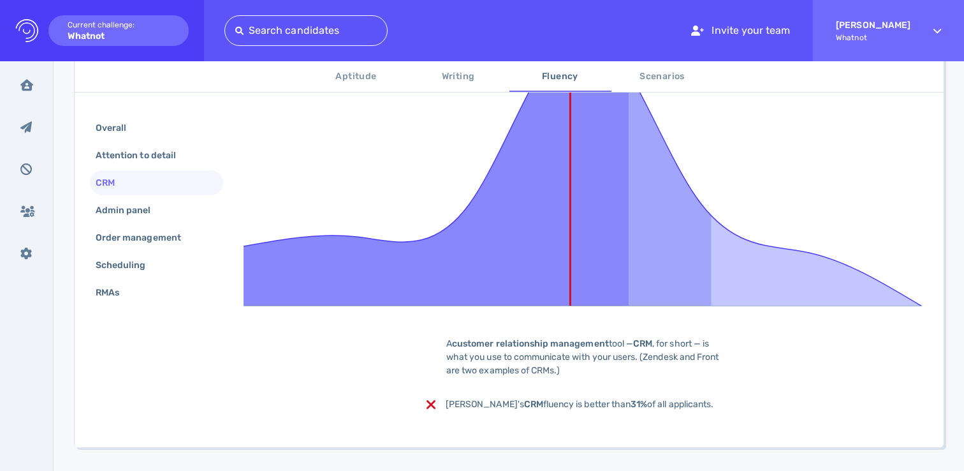
click at [488, 348] on b "customer relationship management" at bounding box center [530, 343] width 157 height 11
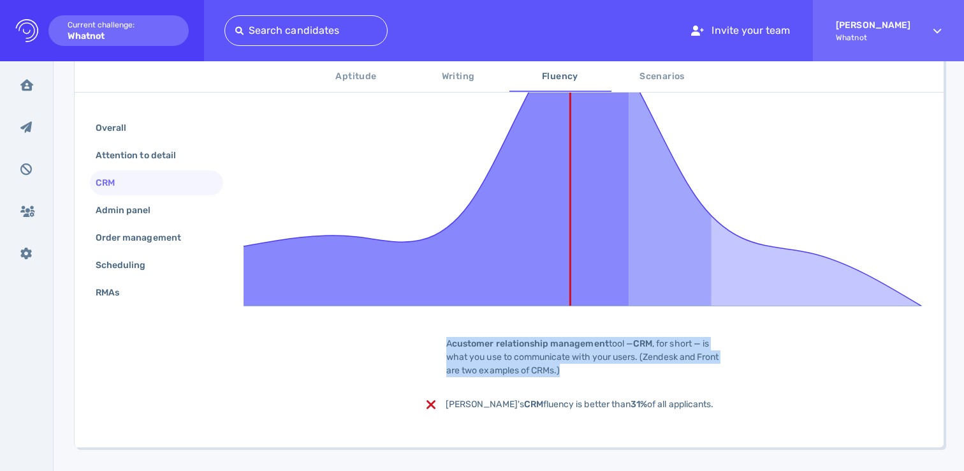
click at [488, 348] on b "customer relationship management" at bounding box center [530, 343] width 157 height 11
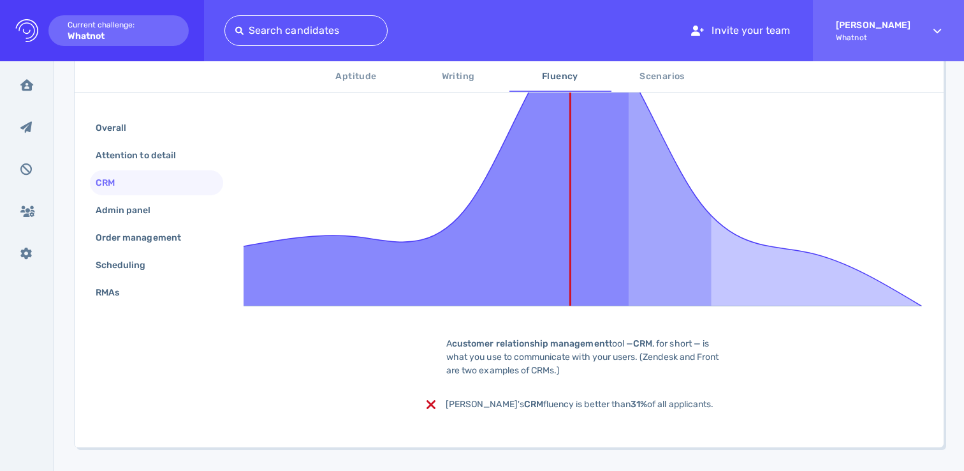
click at [561, 385] on div "31% A customer relationship management tool — CRM , for short — is what you use…" at bounding box center [586, 209] width 685 height 444
drag, startPoint x: 672, startPoint y: 411, endPoint x: 699, endPoint y: 413, distance: 26.9
click at [698, 412] on div "31% A customer relationship management tool — CRM , for short — is what you use…" at bounding box center [586, 209] width 685 height 444
click at [699, 413] on div "31% A customer relationship management tool — CRM , for short — is what you use…" at bounding box center [586, 209] width 685 height 444
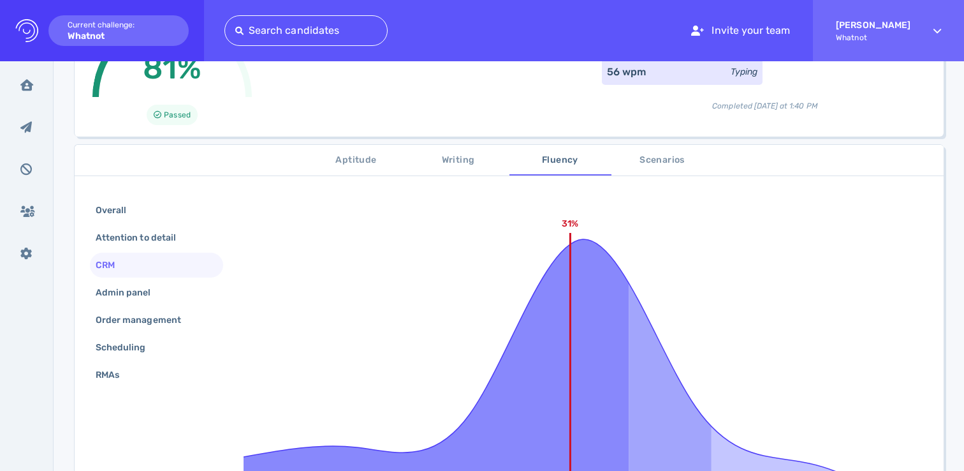
scroll to position [0, 0]
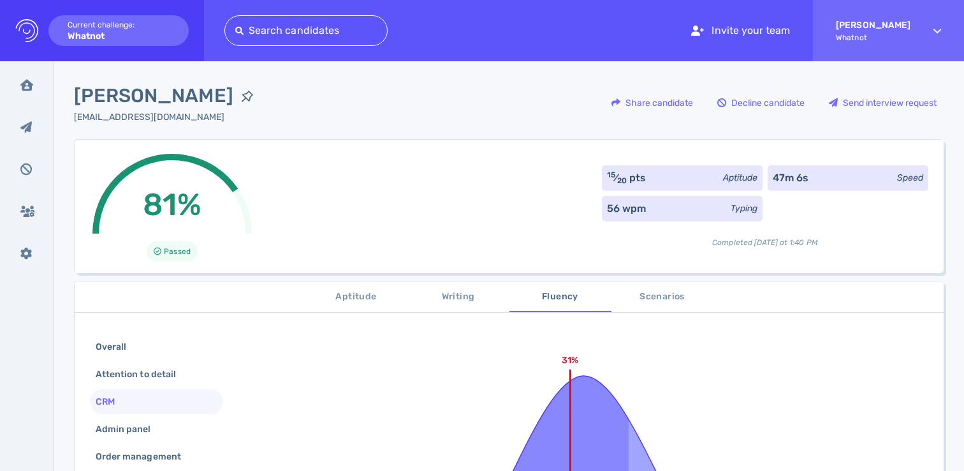
click at [650, 301] on span "Scenarios" at bounding box center [662, 297] width 87 height 16
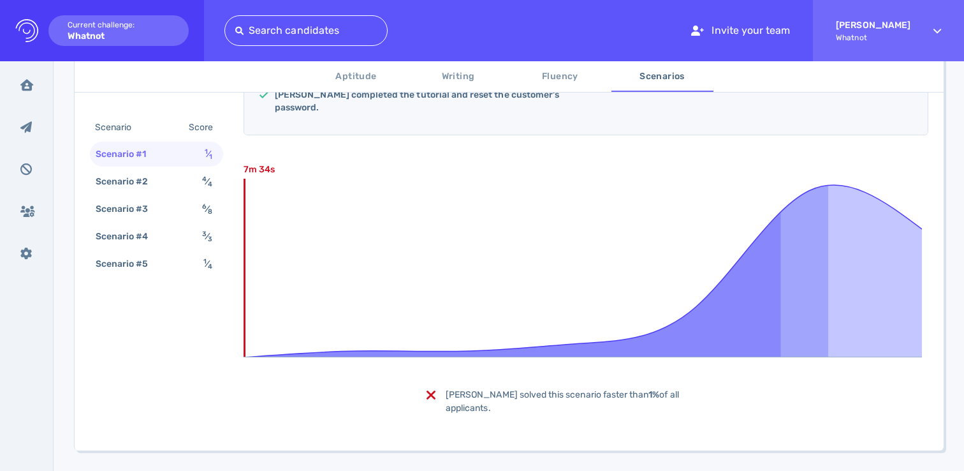
scroll to position [334, 0]
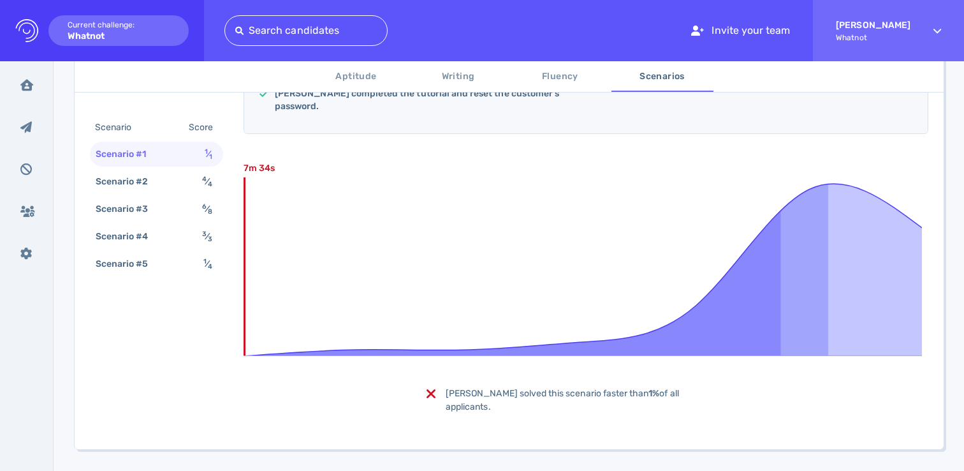
click at [474, 386] on div "Cynthia solved this scenario faster than 1% of all applicants." at bounding box center [586, 399] width 319 height 27
click at [476, 388] on span "Cynthia solved this scenario faster than 1% of all applicants." at bounding box center [562, 400] width 233 height 24
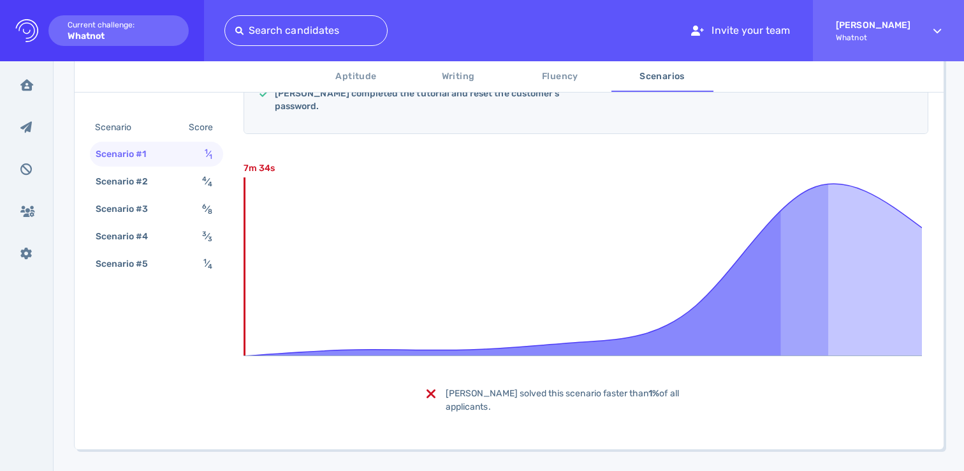
click at [432, 323] on icon at bounding box center [583, 260] width 679 height 191
click at [151, 179] on div "Scenario #2" at bounding box center [128, 181] width 71 height 18
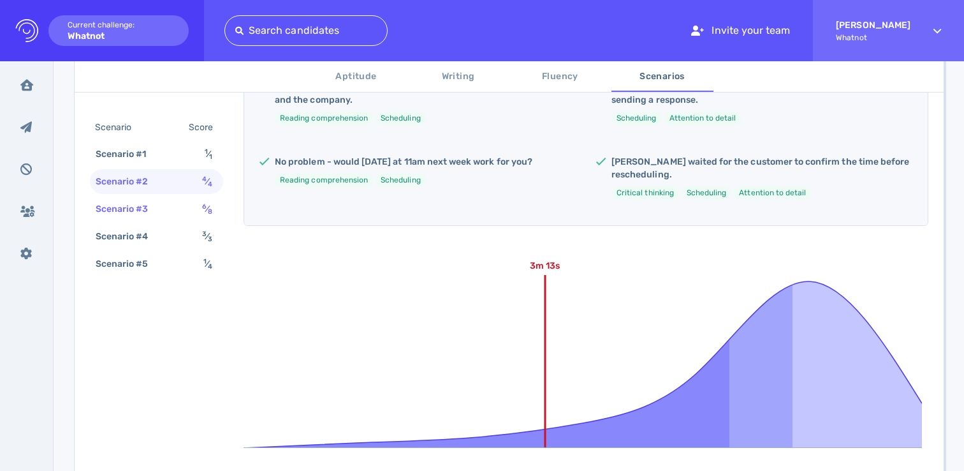
scroll to position [357, 0]
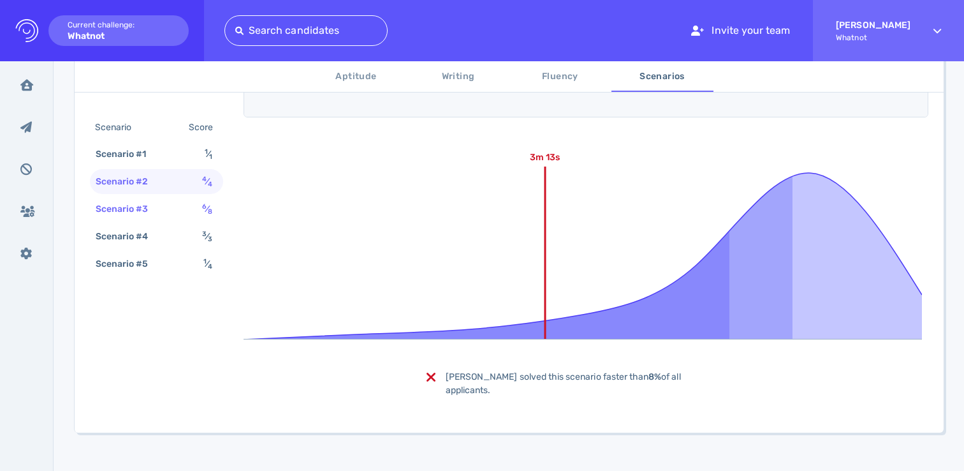
click at [180, 207] on div "Scenario #3 6 ⁄ 8" at bounding box center [156, 208] width 133 height 25
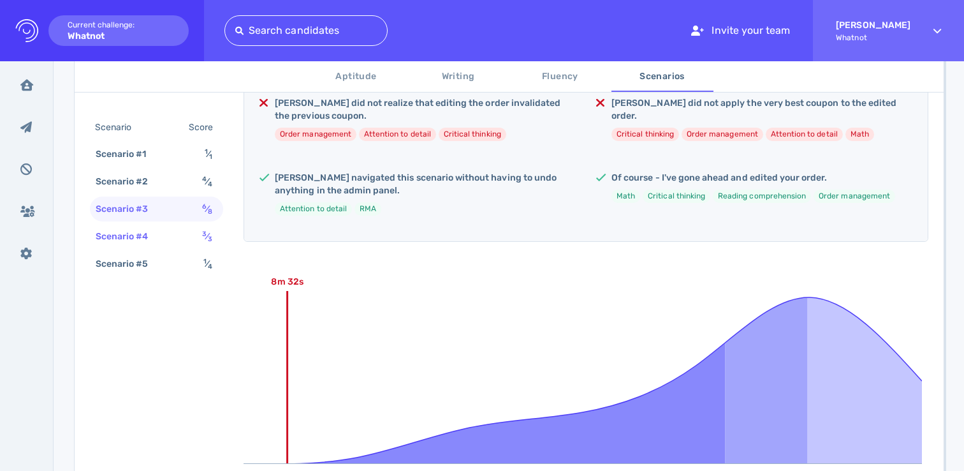
scroll to position [475, 0]
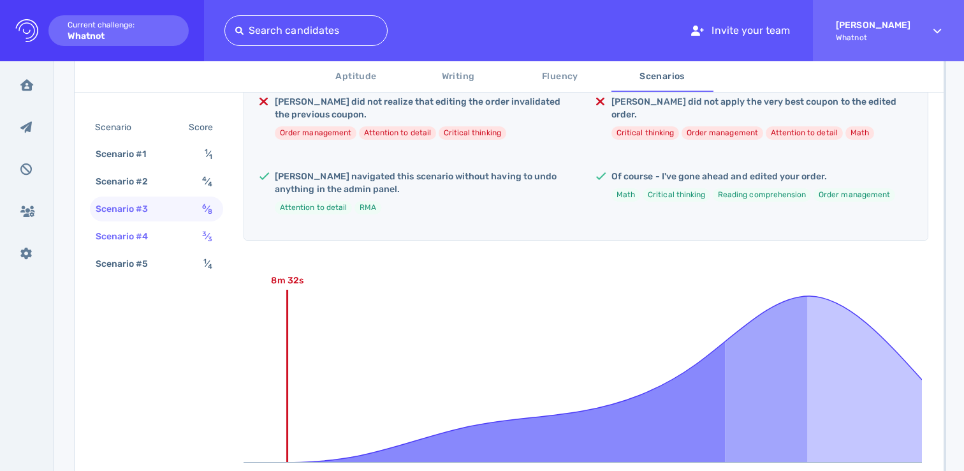
click at [177, 233] on div "Scenario #4 3 ⁄ 3" at bounding box center [156, 236] width 133 height 25
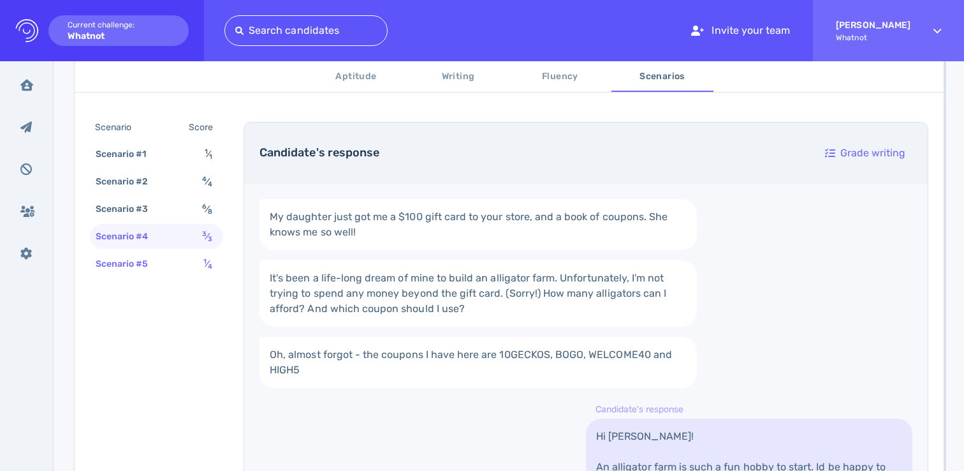
click at [195, 265] on div "Scenario #5 1 ⁄ 4" at bounding box center [156, 263] width 133 height 25
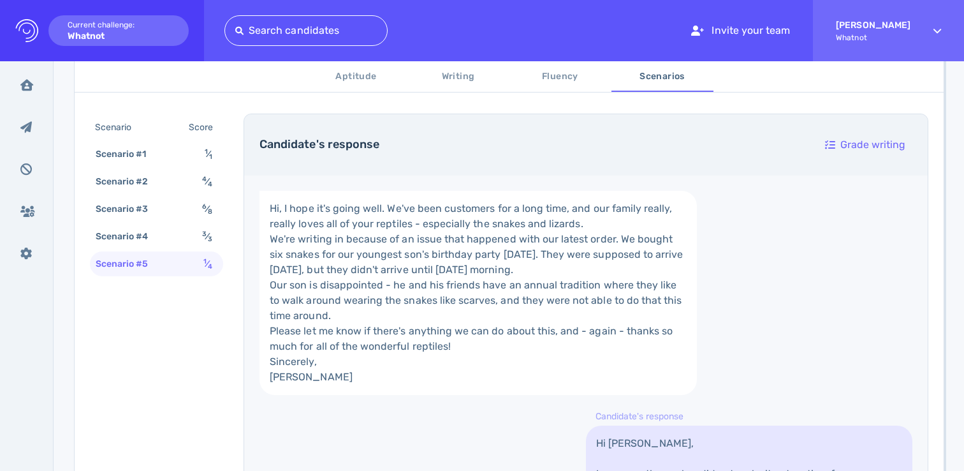
click at [228, 358] on div "Scenario Score Scenario #1 1 ⁄ 1 Scenario #2 4 ⁄ 4 Scenario #3 6 ⁄ 8 Scenario #…" at bounding box center [509, 434] width 869 height 1173
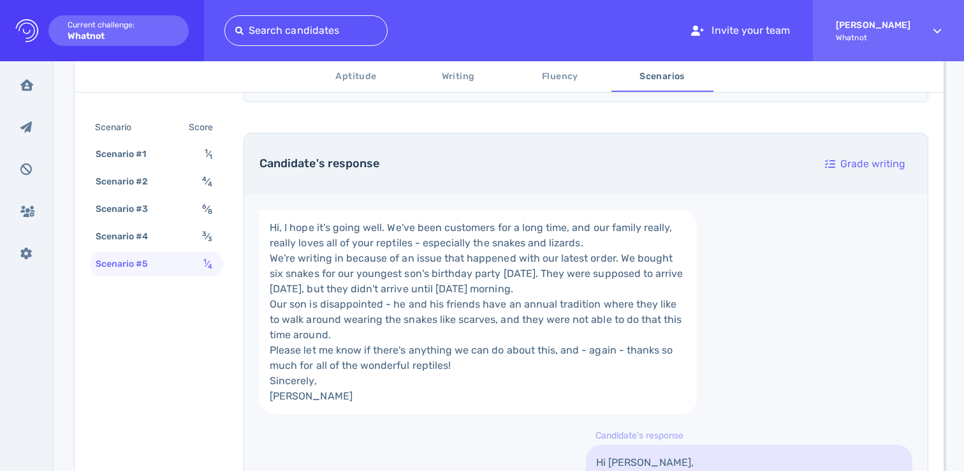
scroll to position [350, 0]
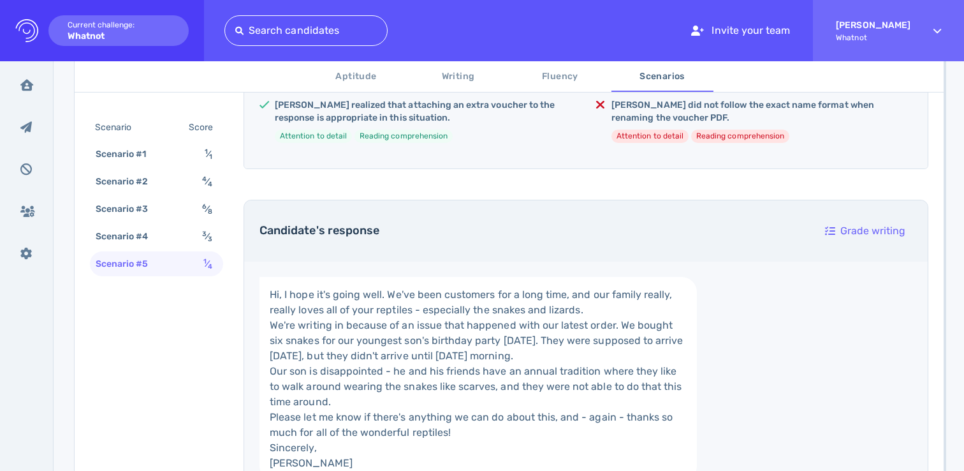
scroll to position [459, 0]
